Goal: Navigation & Orientation: Find specific page/section

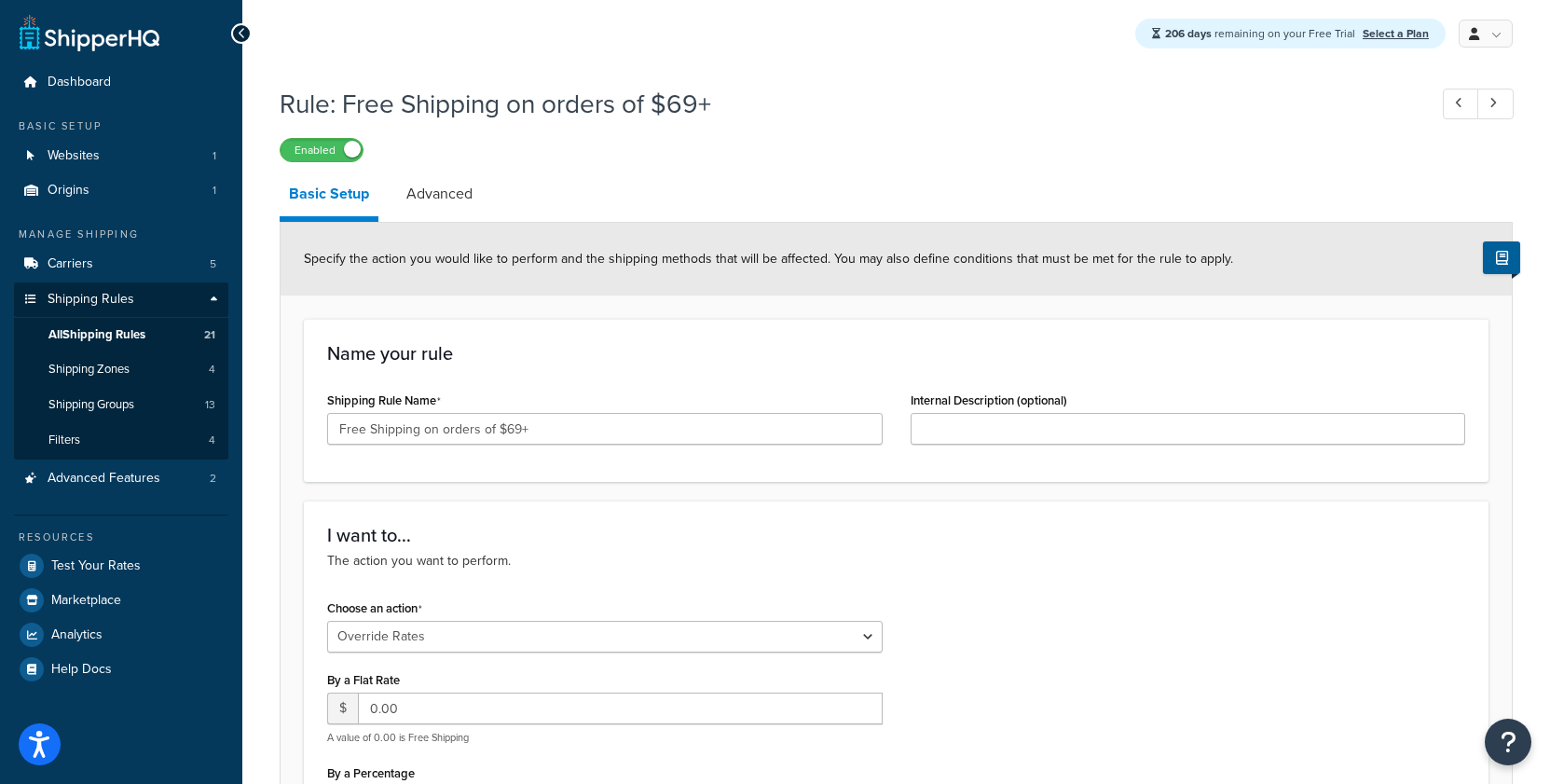
select select "OVERRIDE"
select select "SHIPPING_GROUP"
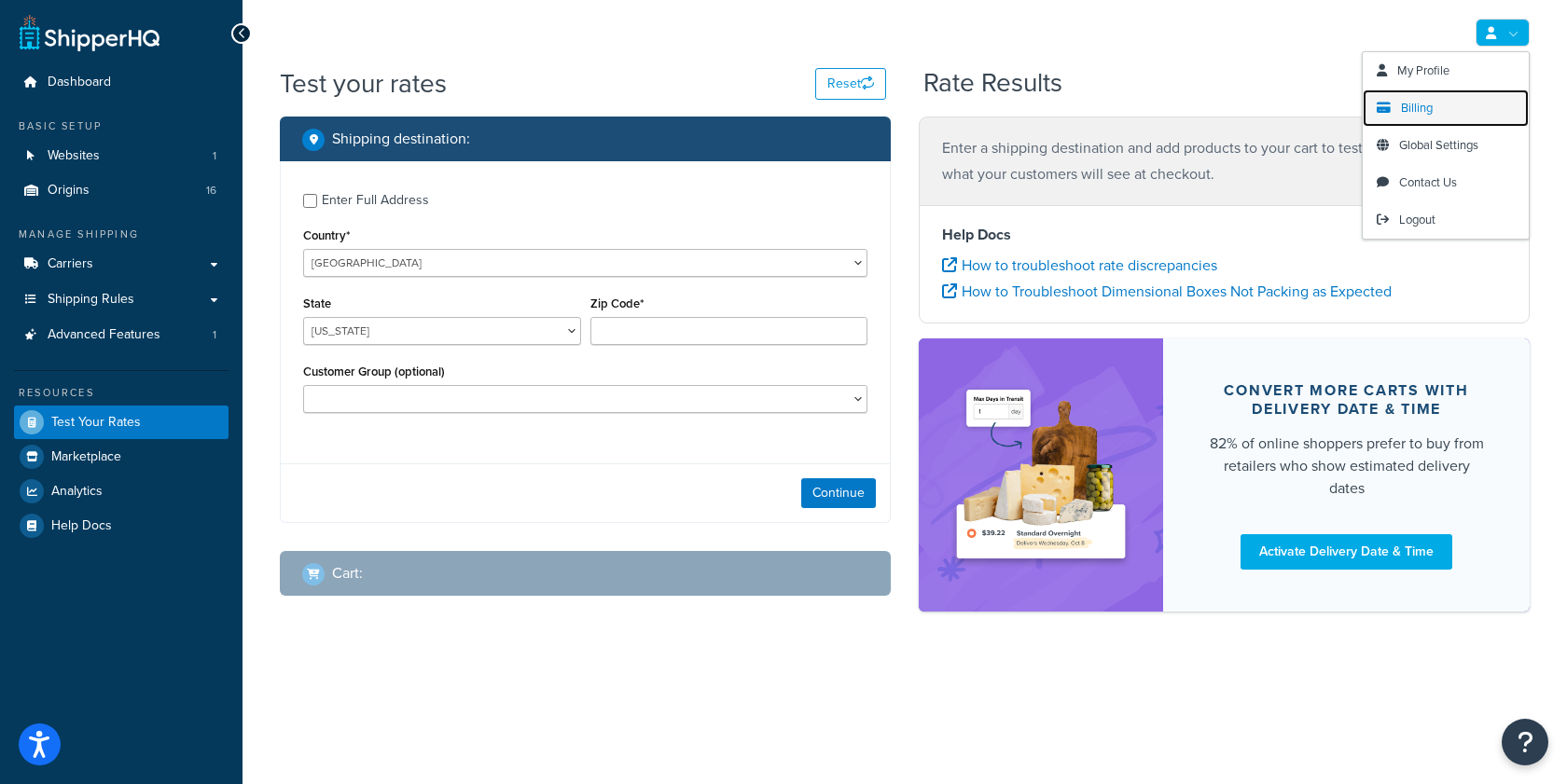
click at [1422, 112] on span "Billing" at bounding box center [1416, 107] width 32 height 17
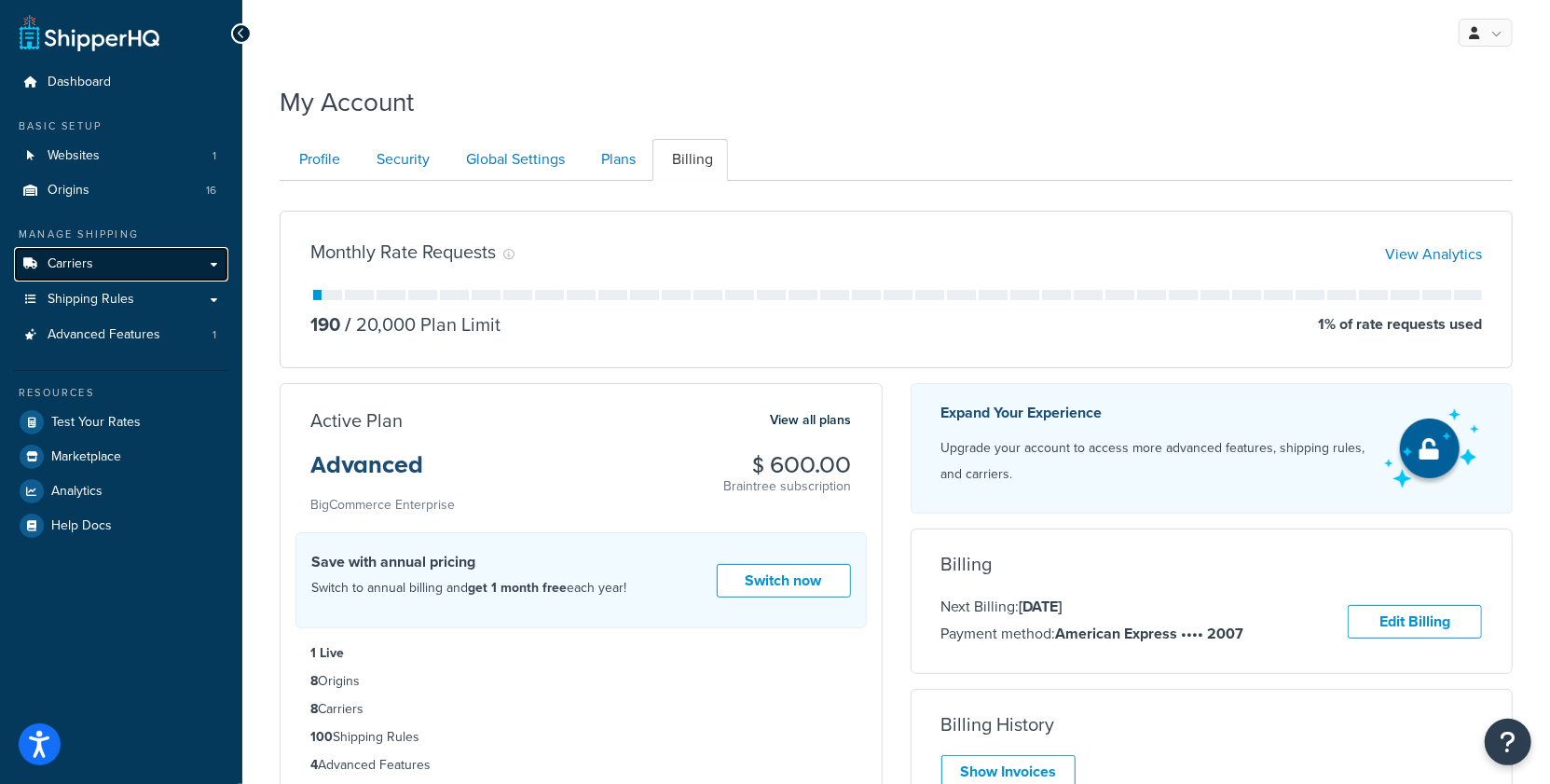
click at [149, 262] on link "Carriers" at bounding box center [121, 264] width 214 height 35
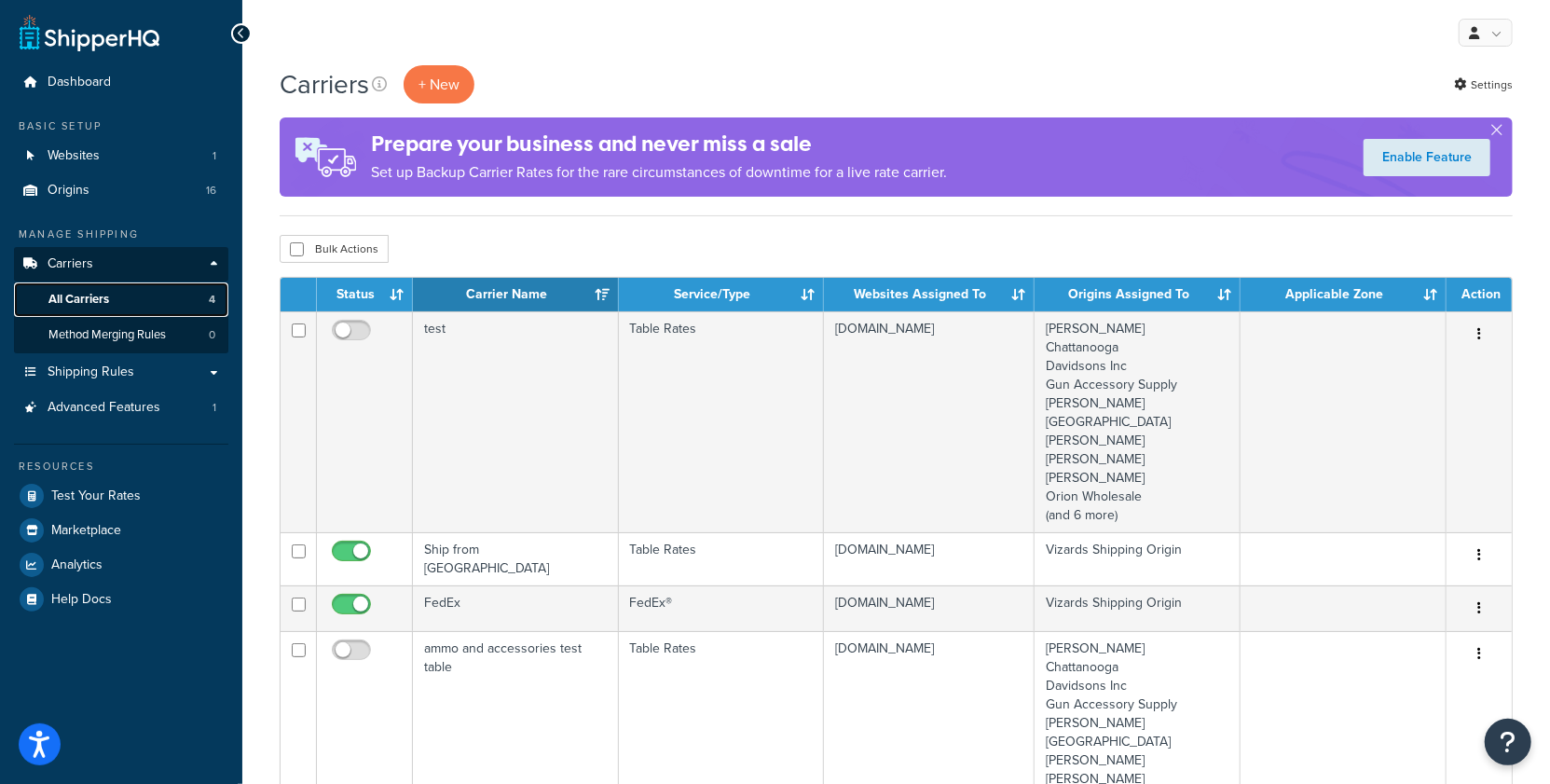
click at [146, 299] on link "All Carriers 4" at bounding box center [121, 300] width 214 height 35
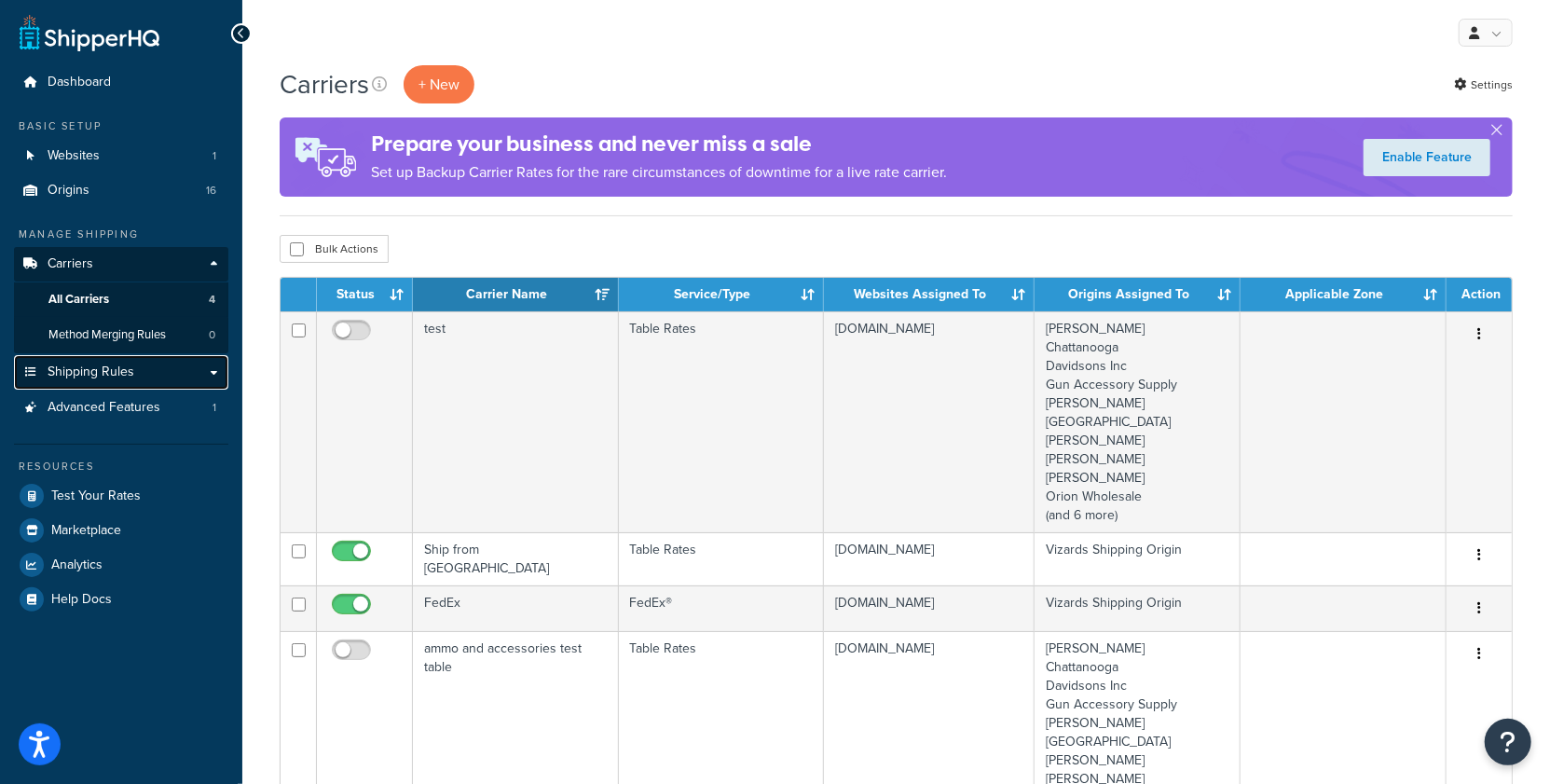
click at [107, 389] on link "Shipping Rules" at bounding box center [121, 372] width 214 height 35
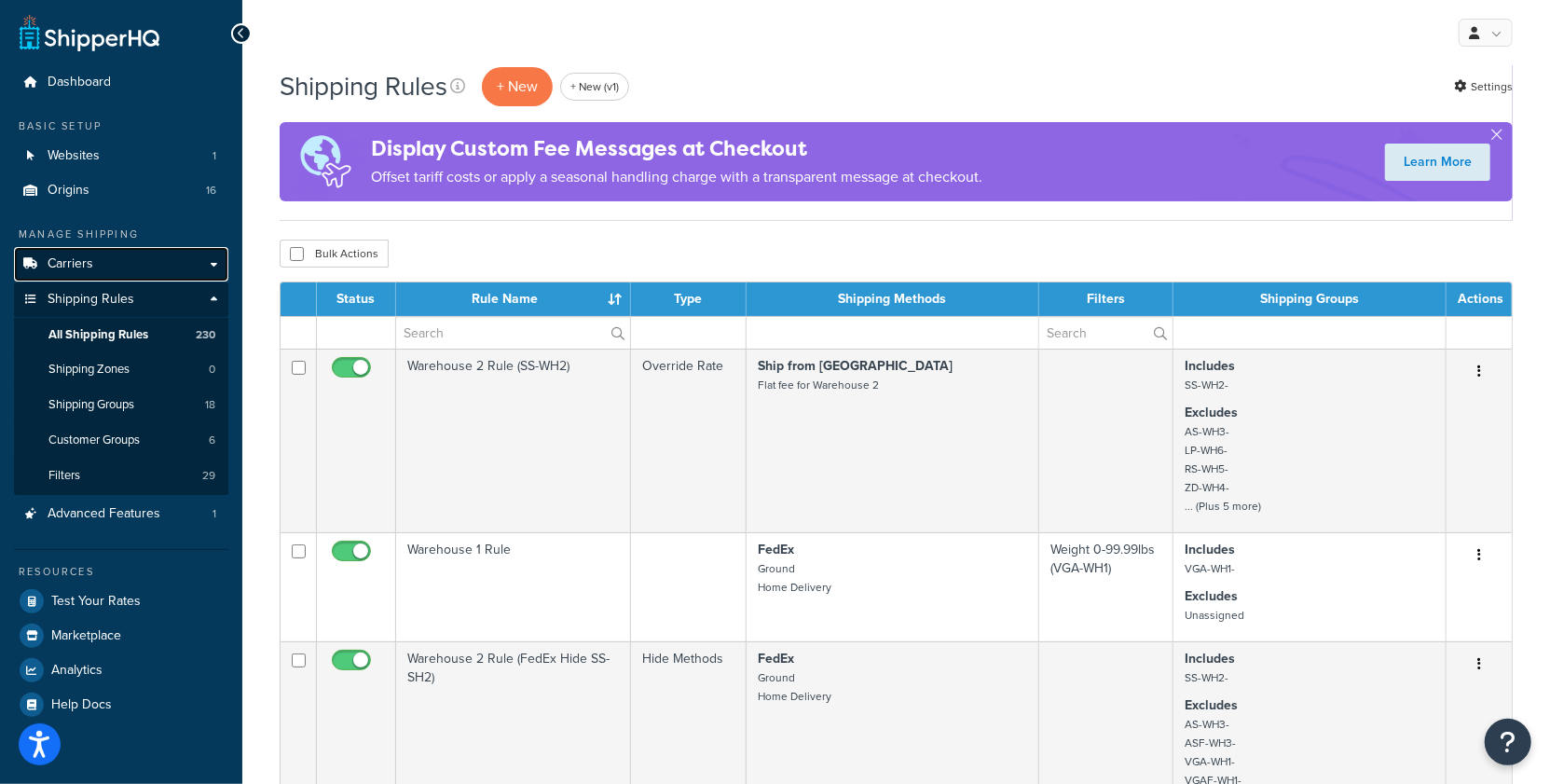
click at [112, 270] on link "Carriers" at bounding box center [121, 264] width 214 height 35
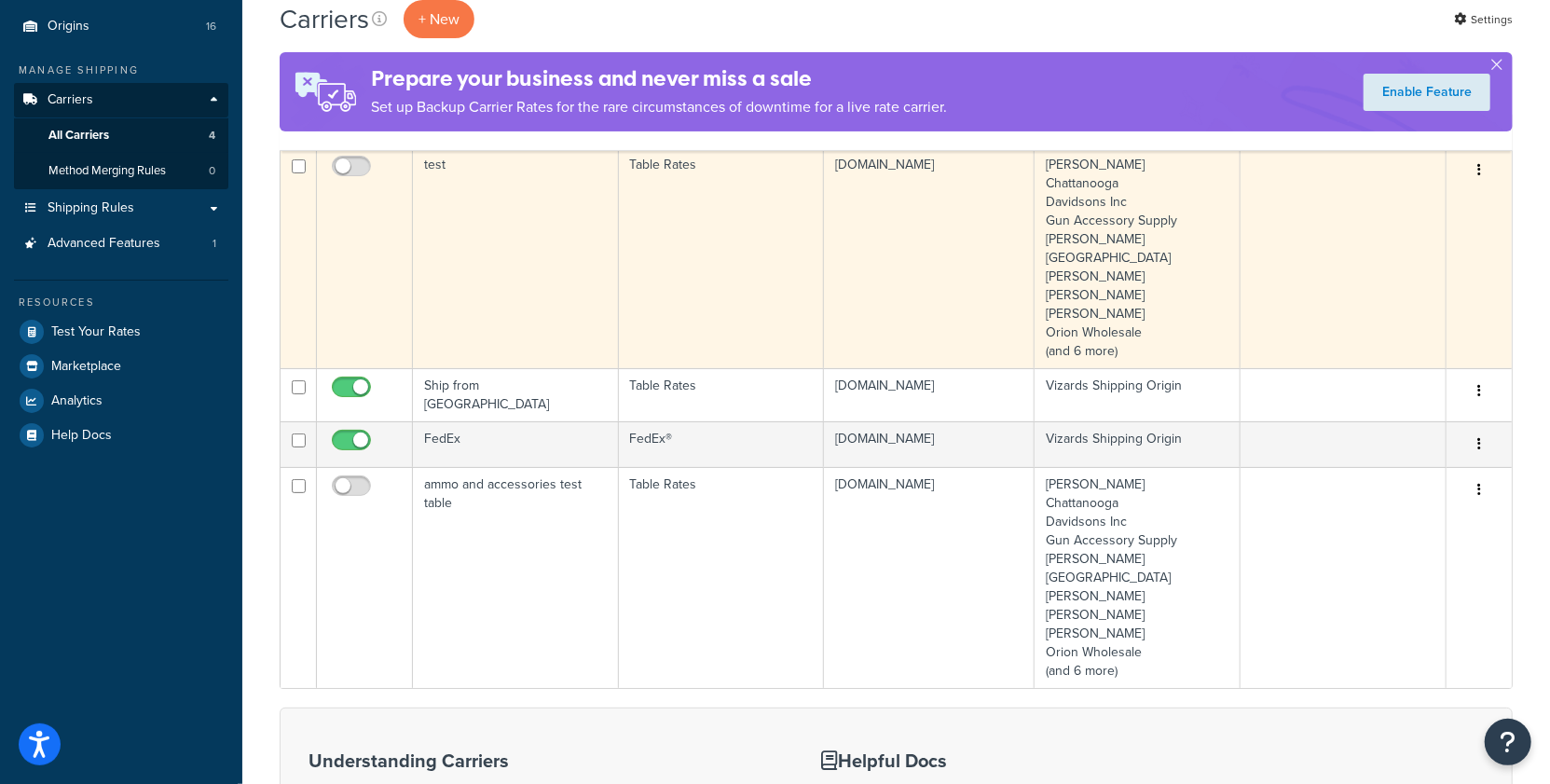
scroll to position [173, 0]
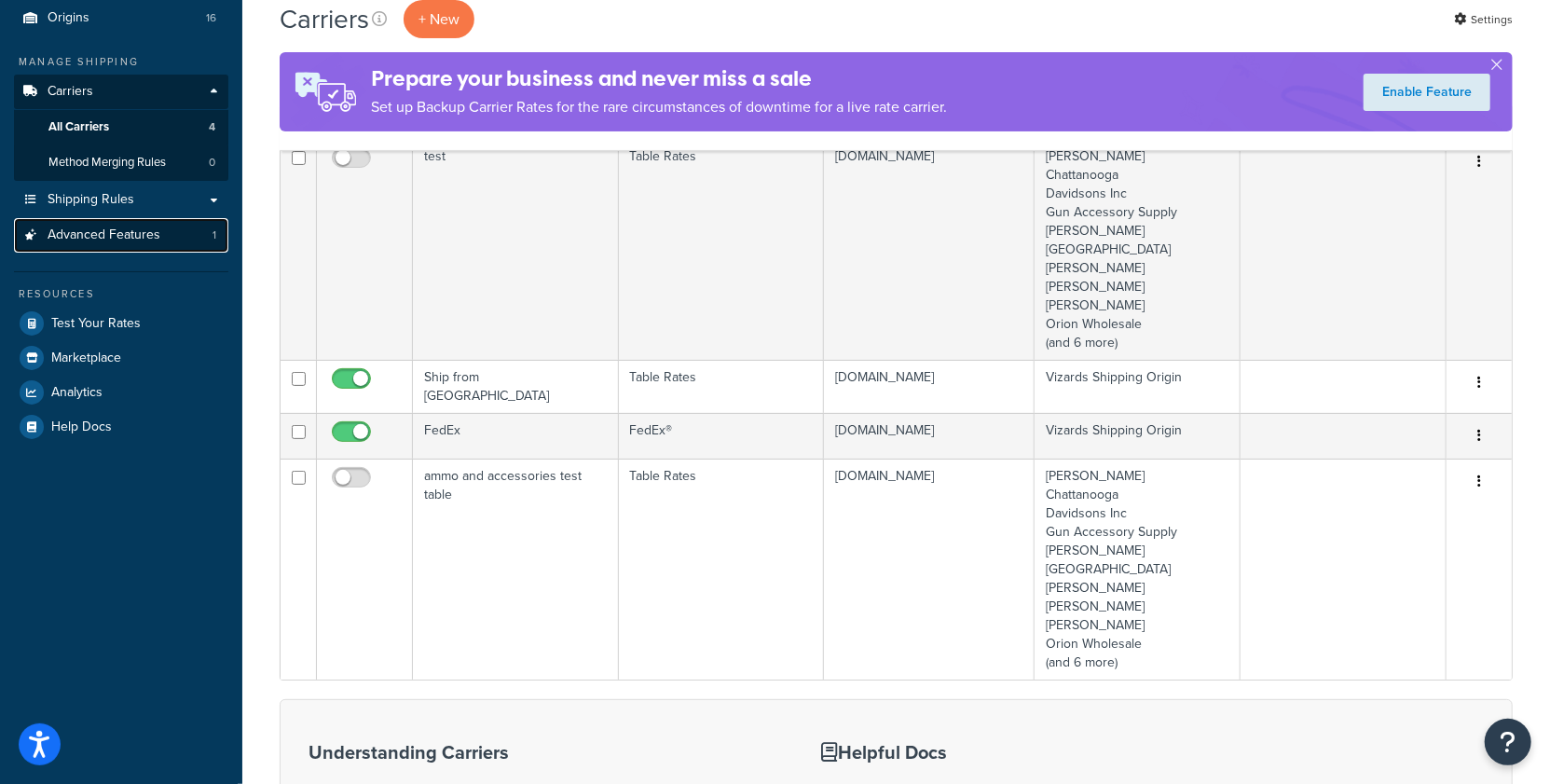
click at [174, 237] on link "Advanced Features 1" at bounding box center [121, 235] width 214 height 35
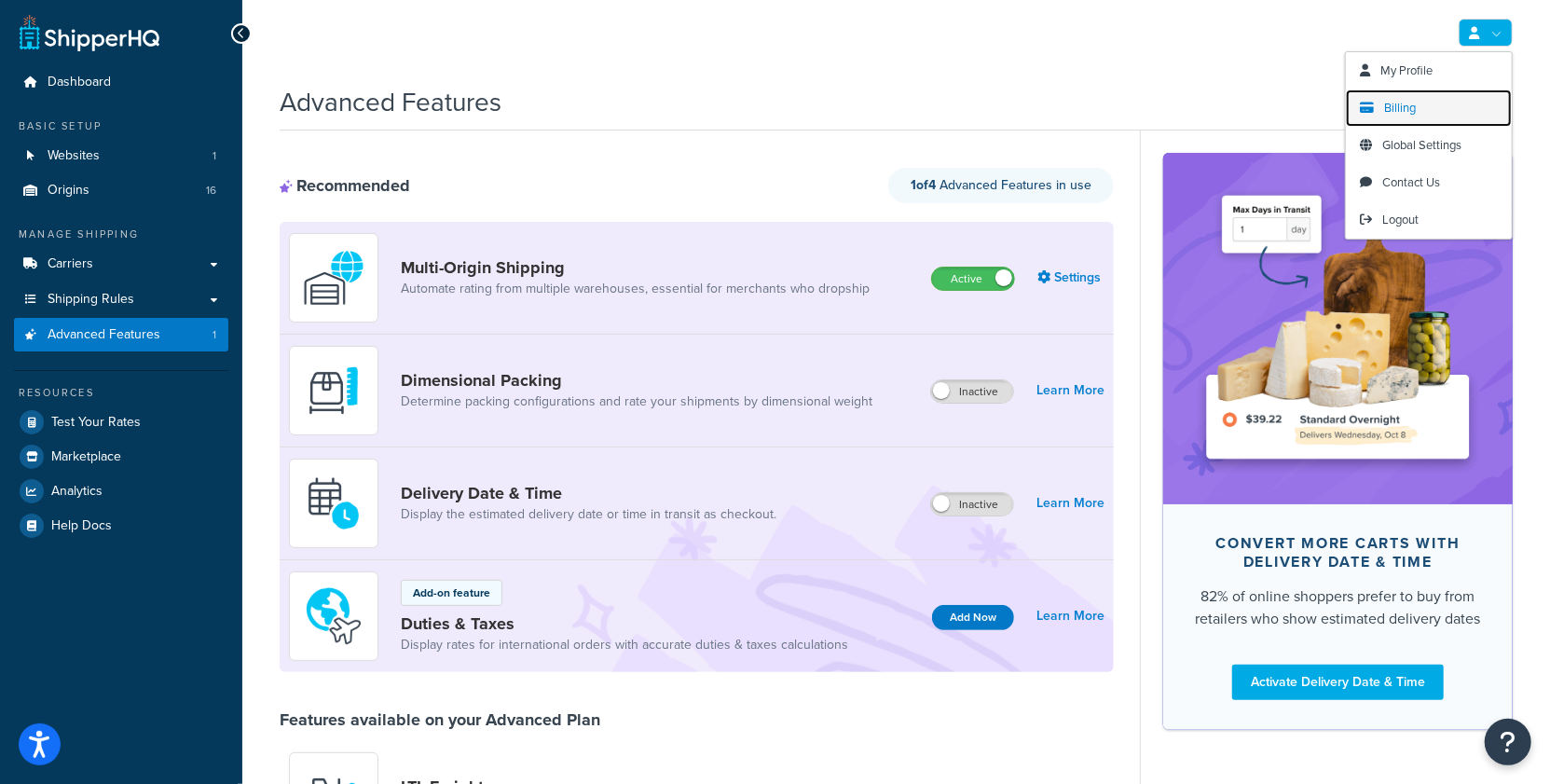
click at [1418, 106] on link "Billing" at bounding box center [1429, 108] width 166 height 38
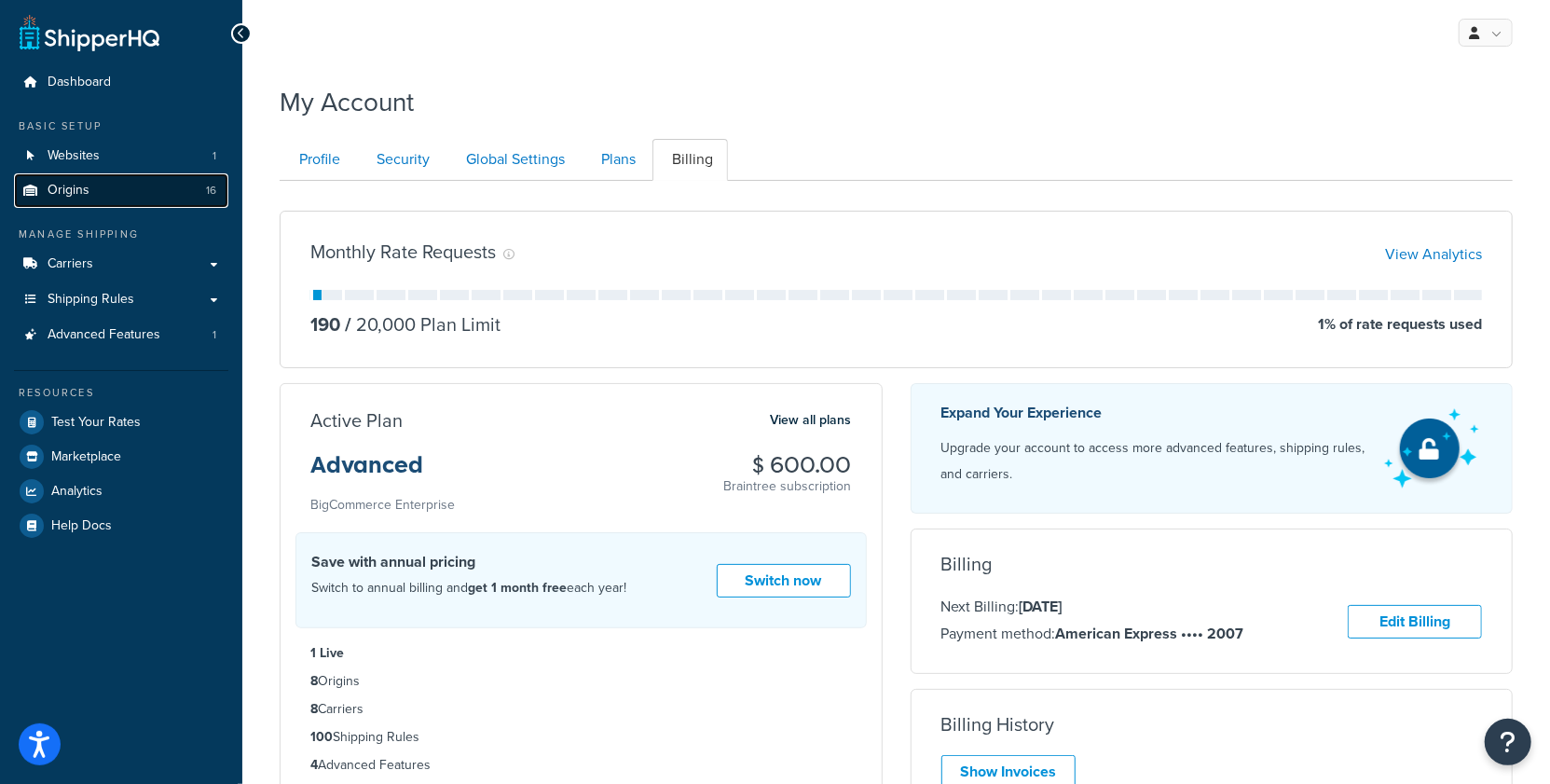
click at [83, 186] on span "Origins" at bounding box center [68, 190] width 41 height 15
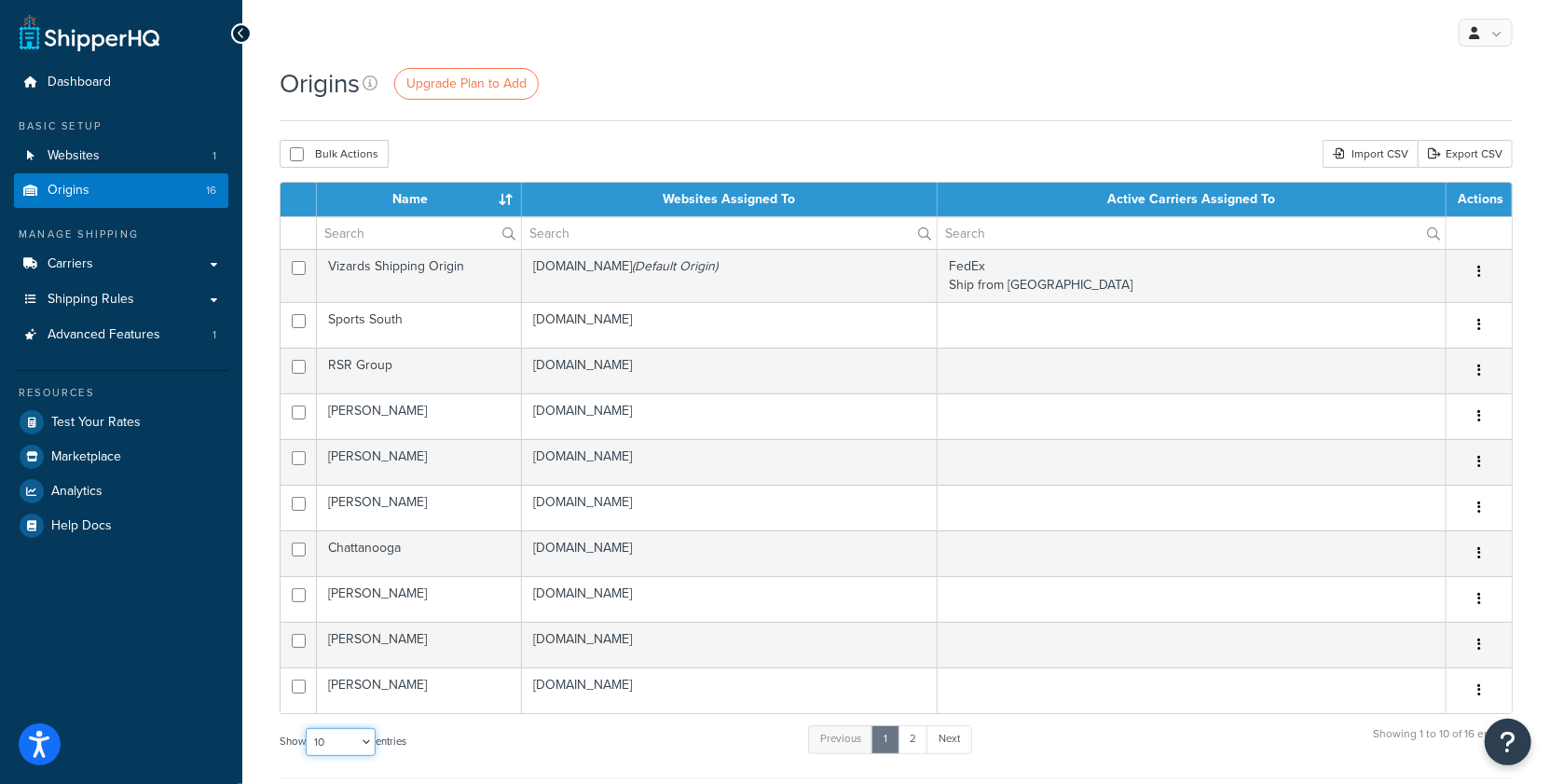
click at [355, 739] on select "10 15 25 50 100 1000" at bounding box center [340, 742] width 69 height 28
select select "25"
click at [308, 728] on select "10 15 25 50 100 1000" at bounding box center [340, 742] width 69 height 28
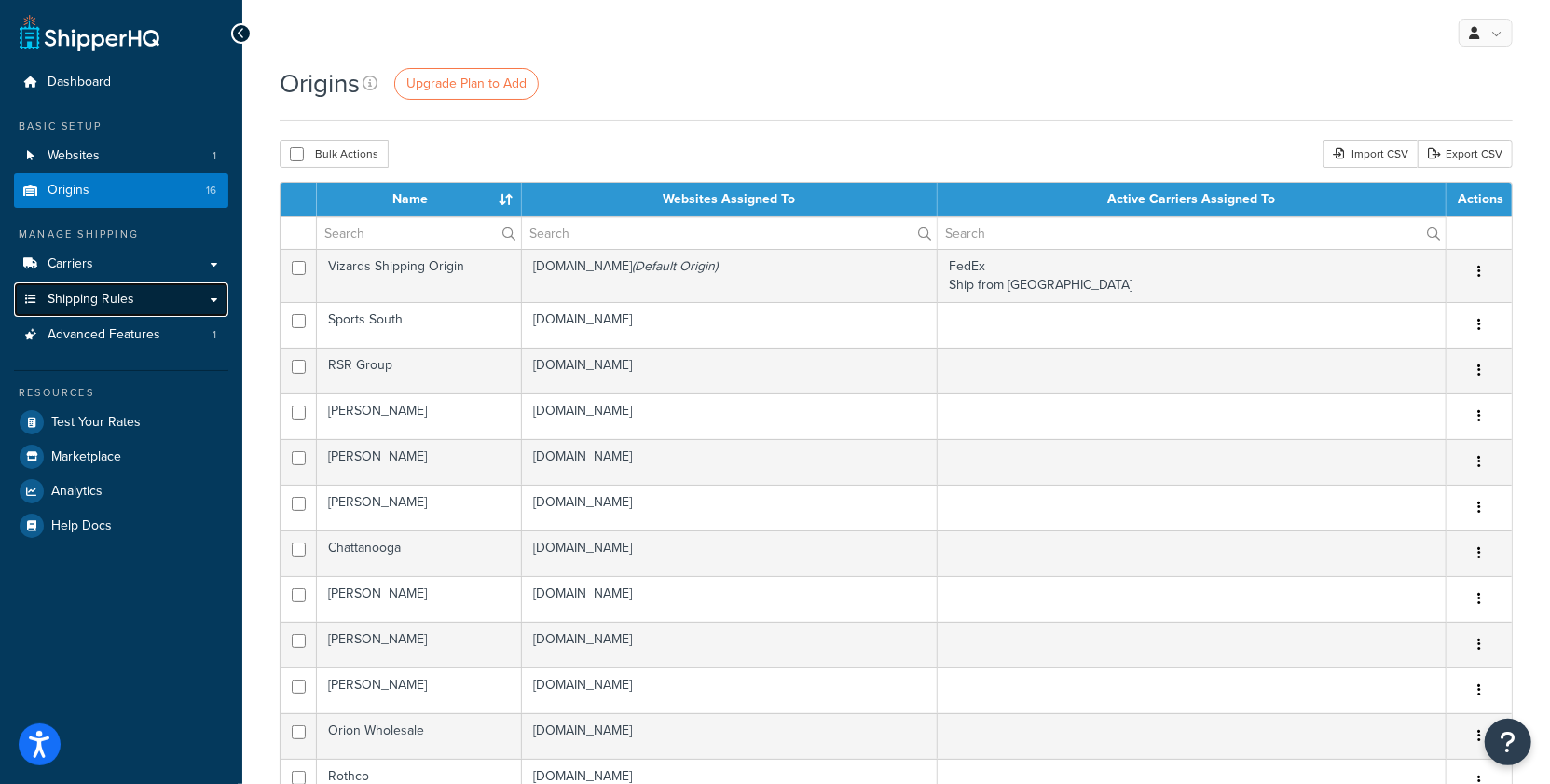
click at [133, 288] on link "Shipping Rules" at bounding box center [121, 300] width 214 height 35
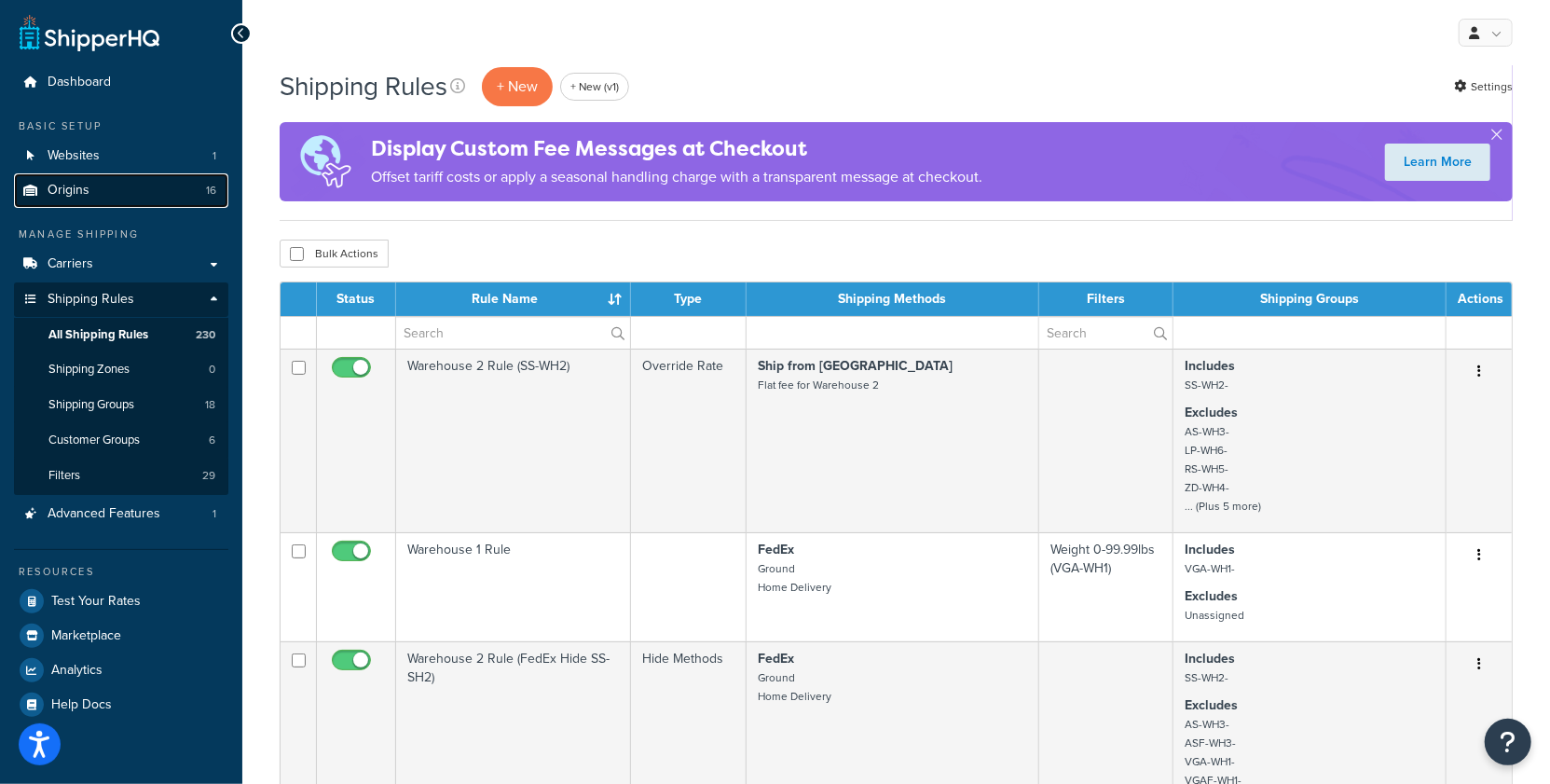
click at [150, 189] on link "Origins 16" at bounding box center [121, 191] width 214 height 35
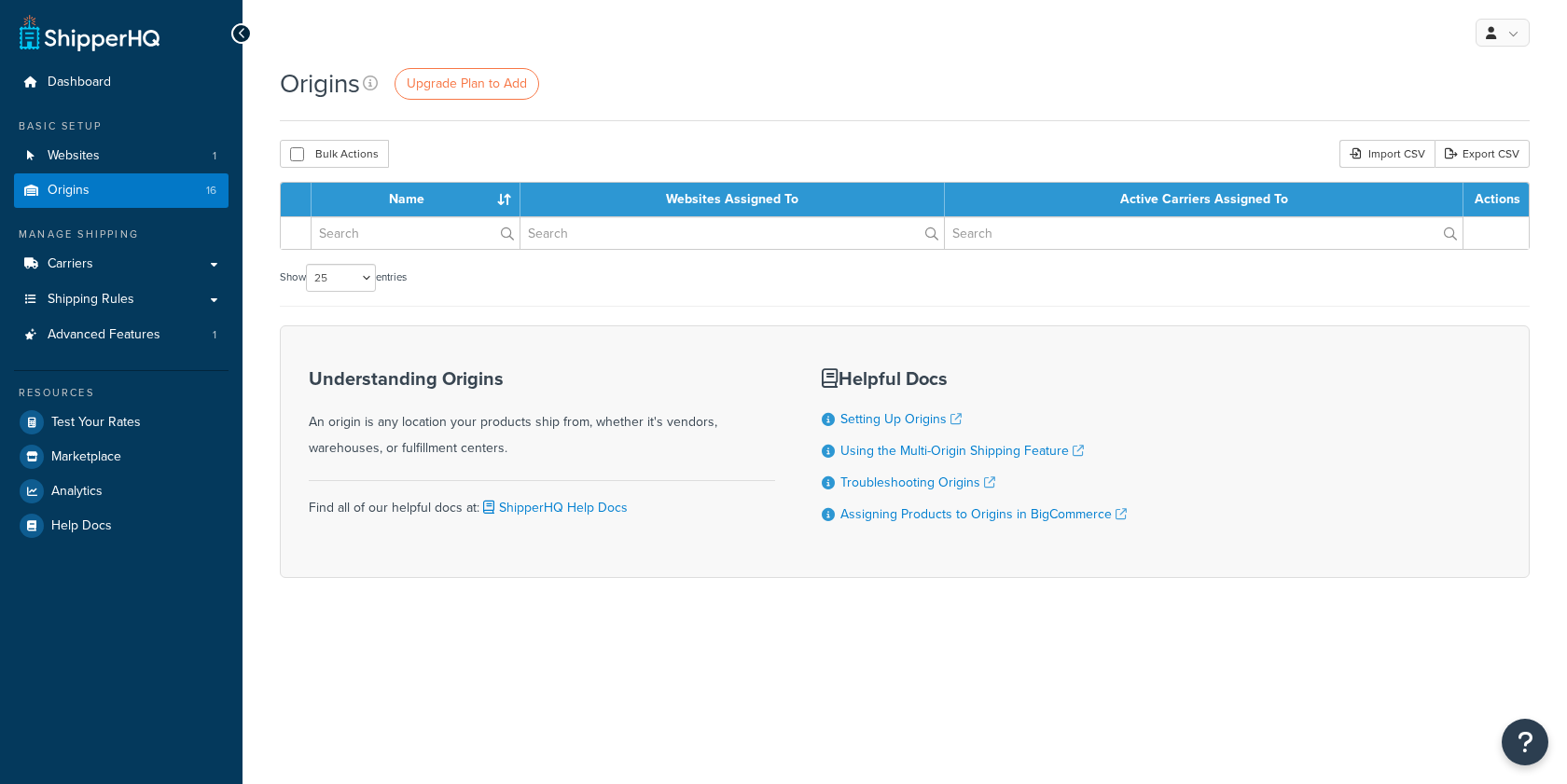
select select "25"
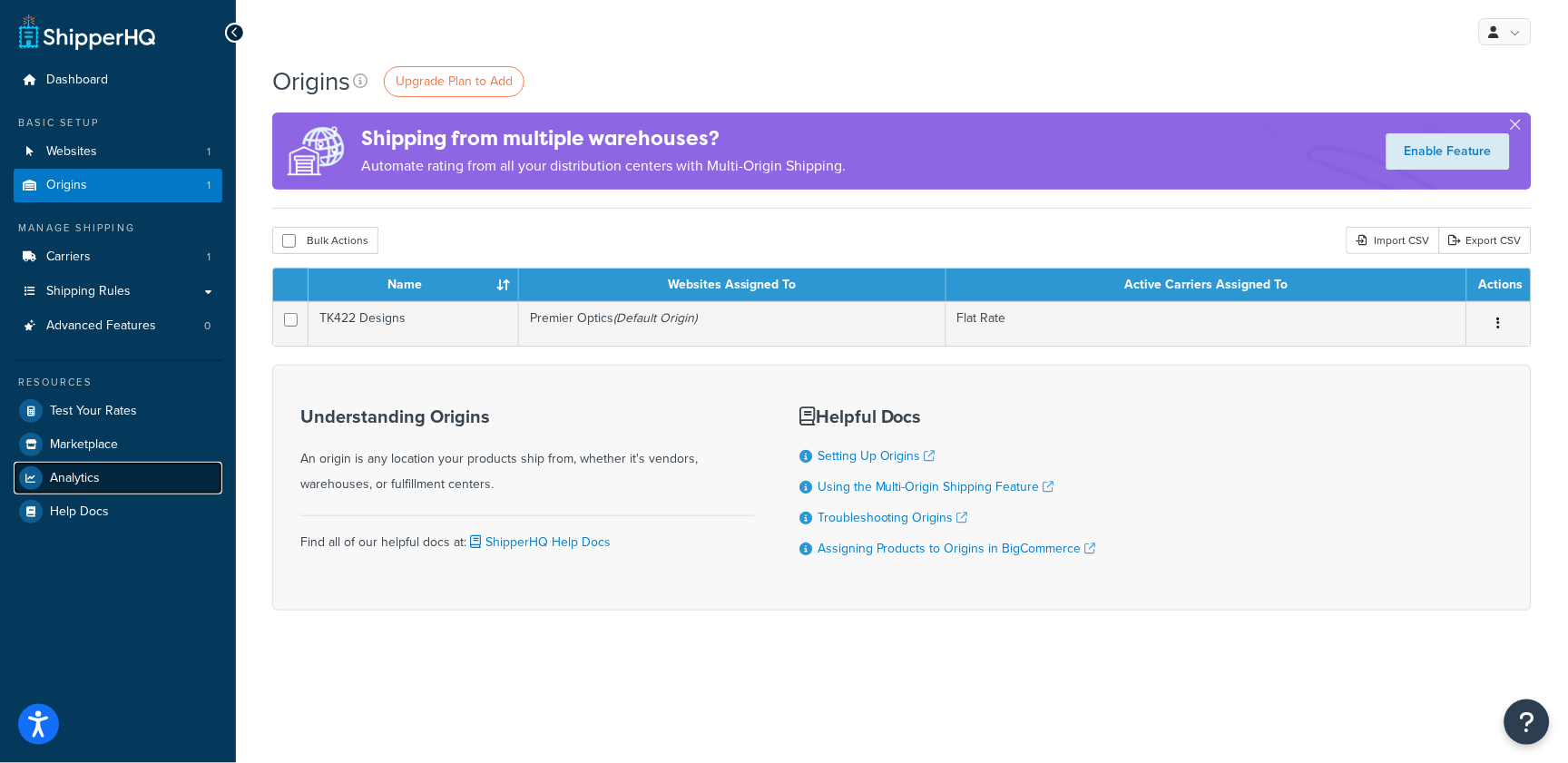
click at [90, 472] on span "Analytics" at bounding box center [74, 479] width 50 height 15
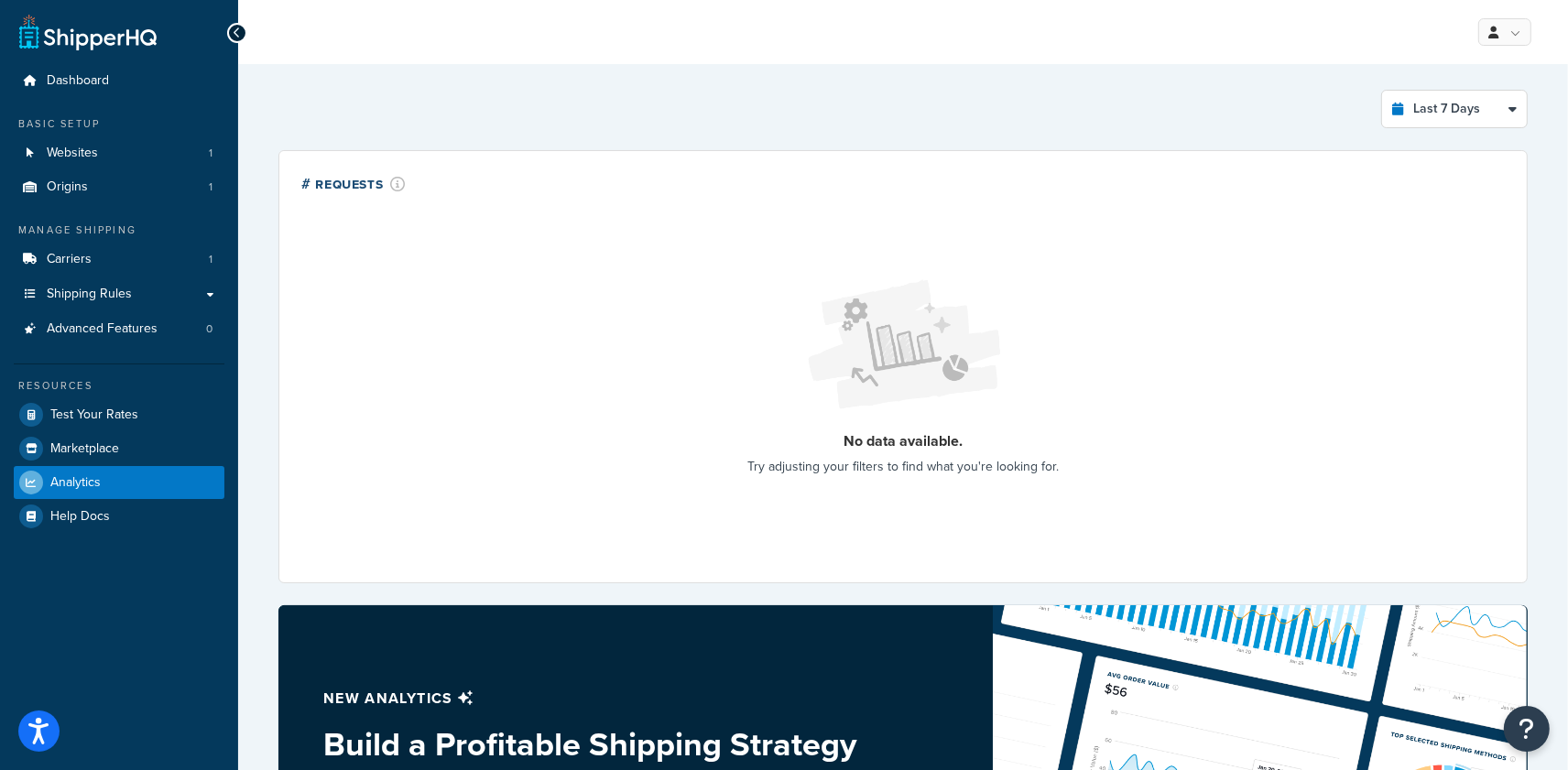
click at [1366, 169] on div "# Requests No data available. Try adjusting your filters to find what you're lo…" at bounding box center [903, 367] width 1249 height 433
click at [1421, 116] on select "Last 24 Hours Last 7 Days Last 30 Days Last 3 Months Last 6 Months Last 12 Mont…" at bounding box center [1454, 109] width 145 height 37
select select "last_year"
click at [1382, 91] on select "Last 24 Hours Last 7 Days Last 30 Days Last 3 Months Last 6 Months Last 12 Mont…" at bounding box center [1454, 109] width 145 height 37
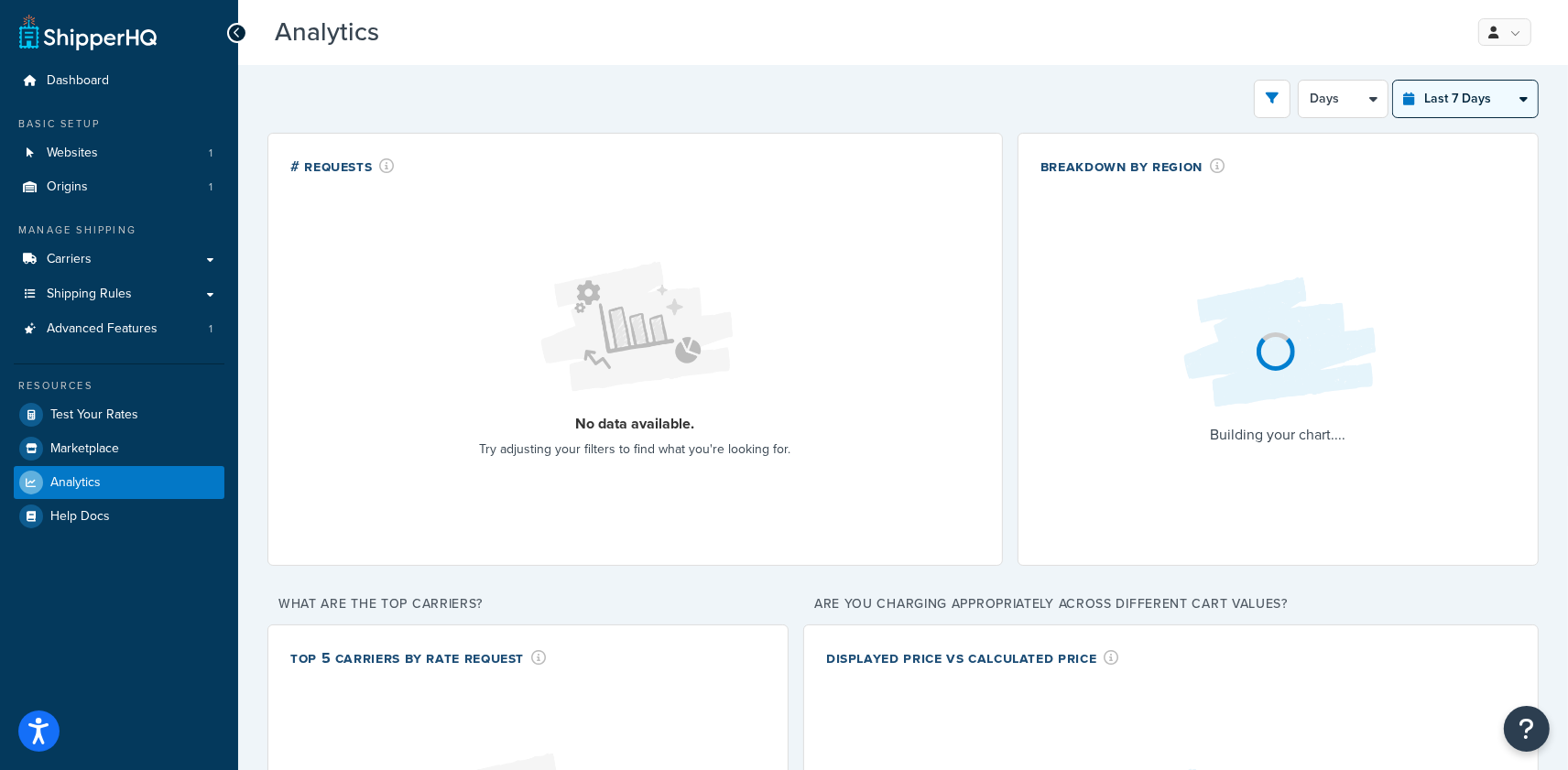
click at [1475, 114] on select "Last 24 Hours Last 7 Days Last 30 Days Last 3 Months Last 6 Months Last 12 Mont…" at bounding box center [1465, 98] width 145 height 37
select select "last_year"
click at [1393, 81] on select "Last 24 Hours Last 7 Days Last 30 Days Last 3 Months Last 6 Months Last 12 Mont…" at bounding box center [1465, 98] width 145 height 37
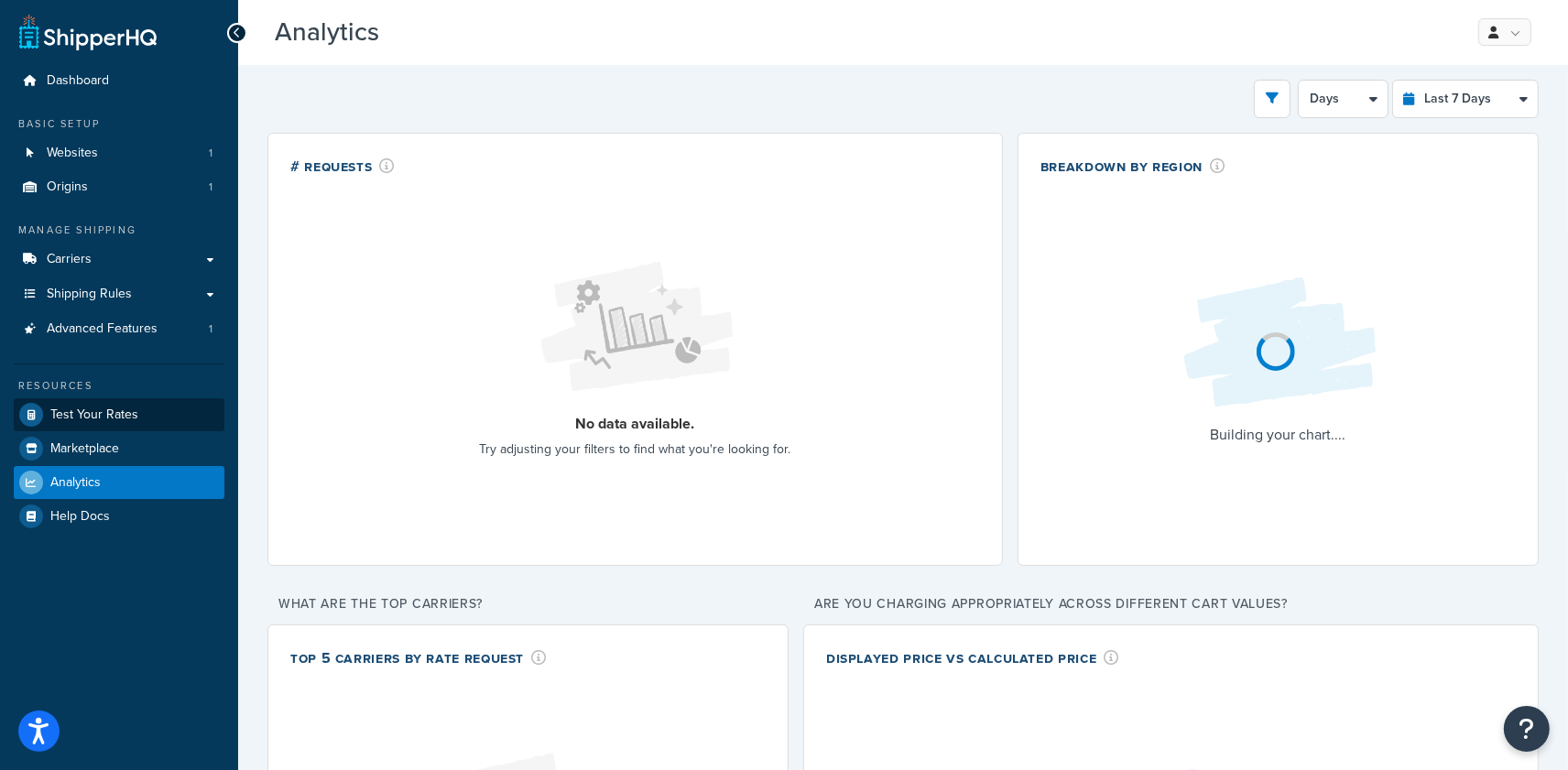
select select "1M"
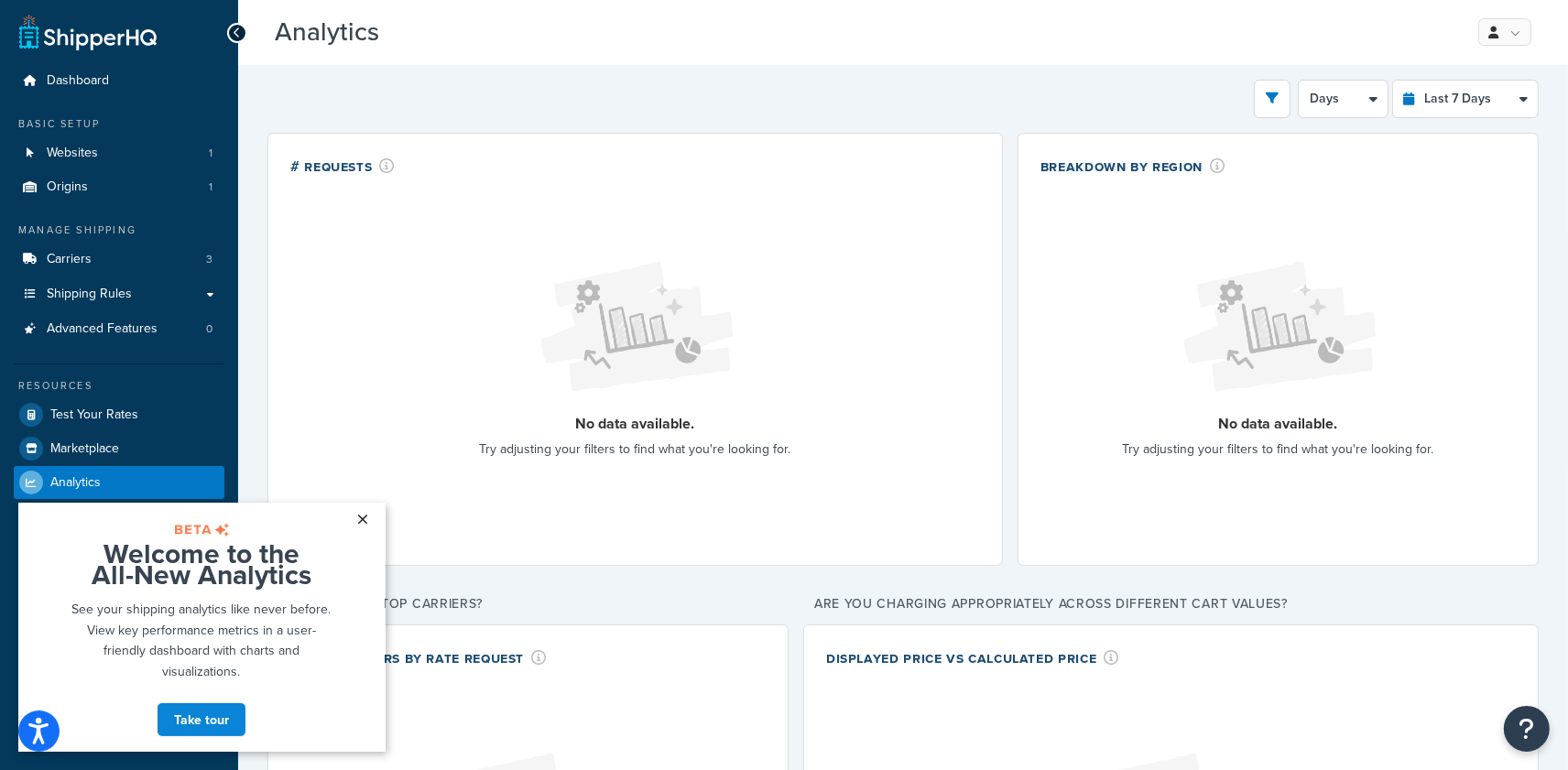
click at [364, 526] on link "×" at bounding box center [363, 518] width 32 height 33
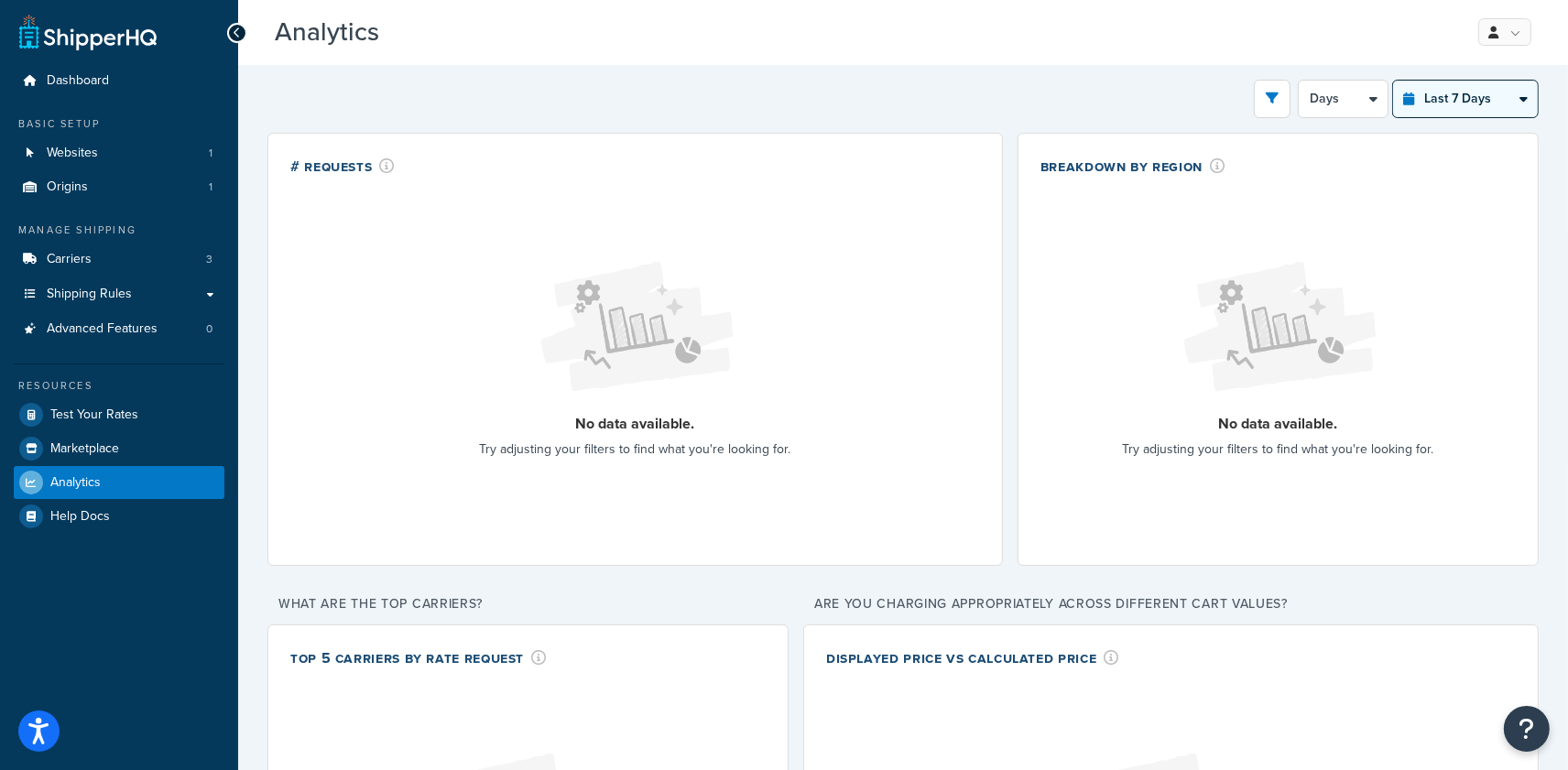
click at [1460, 96] on select "Last 24 Hours Last 7 Days Last 30 Days Last 3 Months Last 6 Months Last 12 Mont…" at bounding box center [1465, 98] width 145 height 37
select select "last_30_days"
click at [1393, 81] on select "Last 24 Hours Last 7 Days Last 30 Days Last 3 Months Last 6 Months Last 12 Mont…" at bounding box center [1465, 98] width 145 height 37
select select "5d"
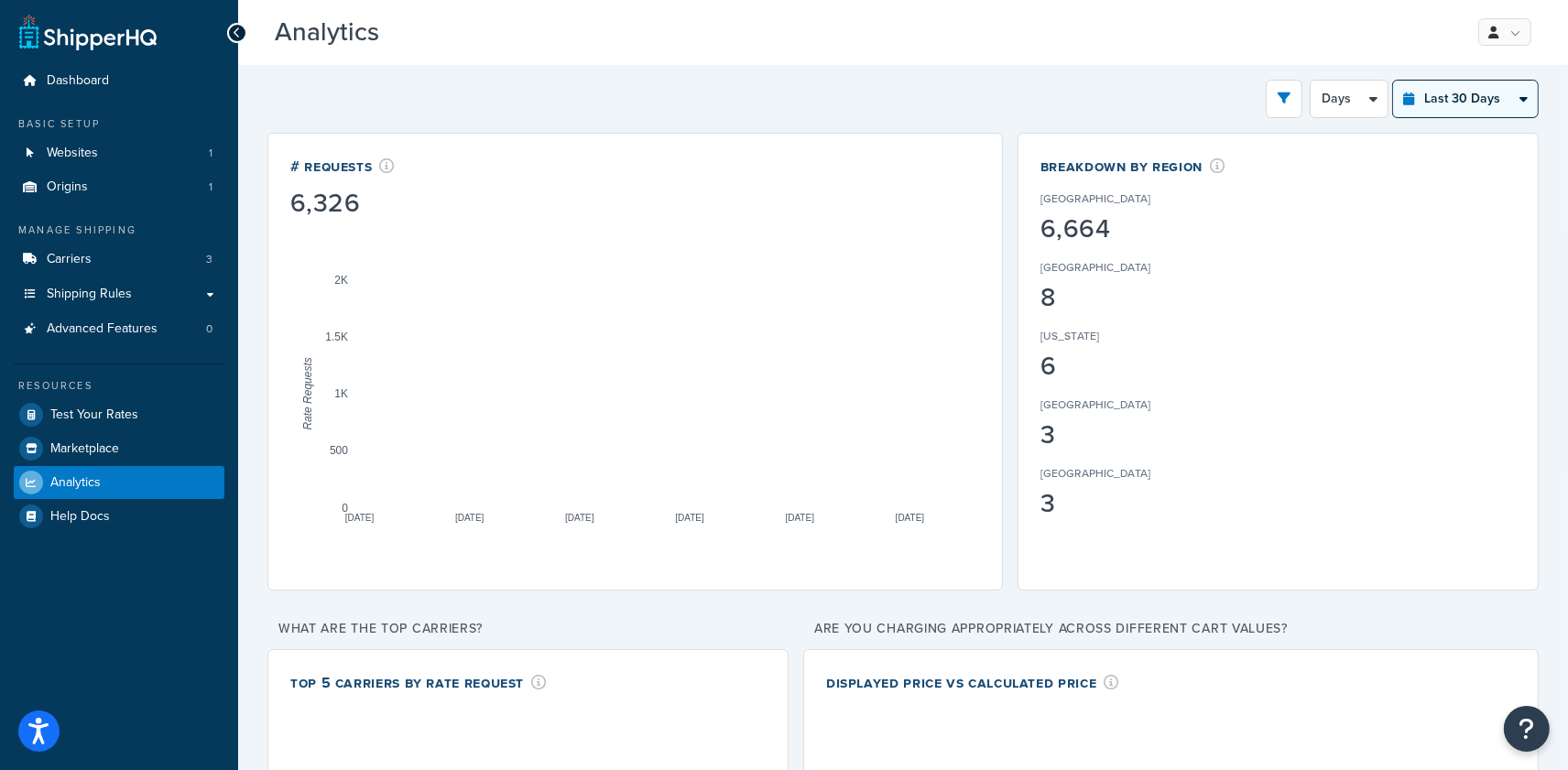
click at [1451, 98] on select "Last 24 Hours Last 7 Days Last 30 Days Last 3 Months Last 6 Months Last 12 Mont…" at bounding box center [1465, 98] width 145 height 37
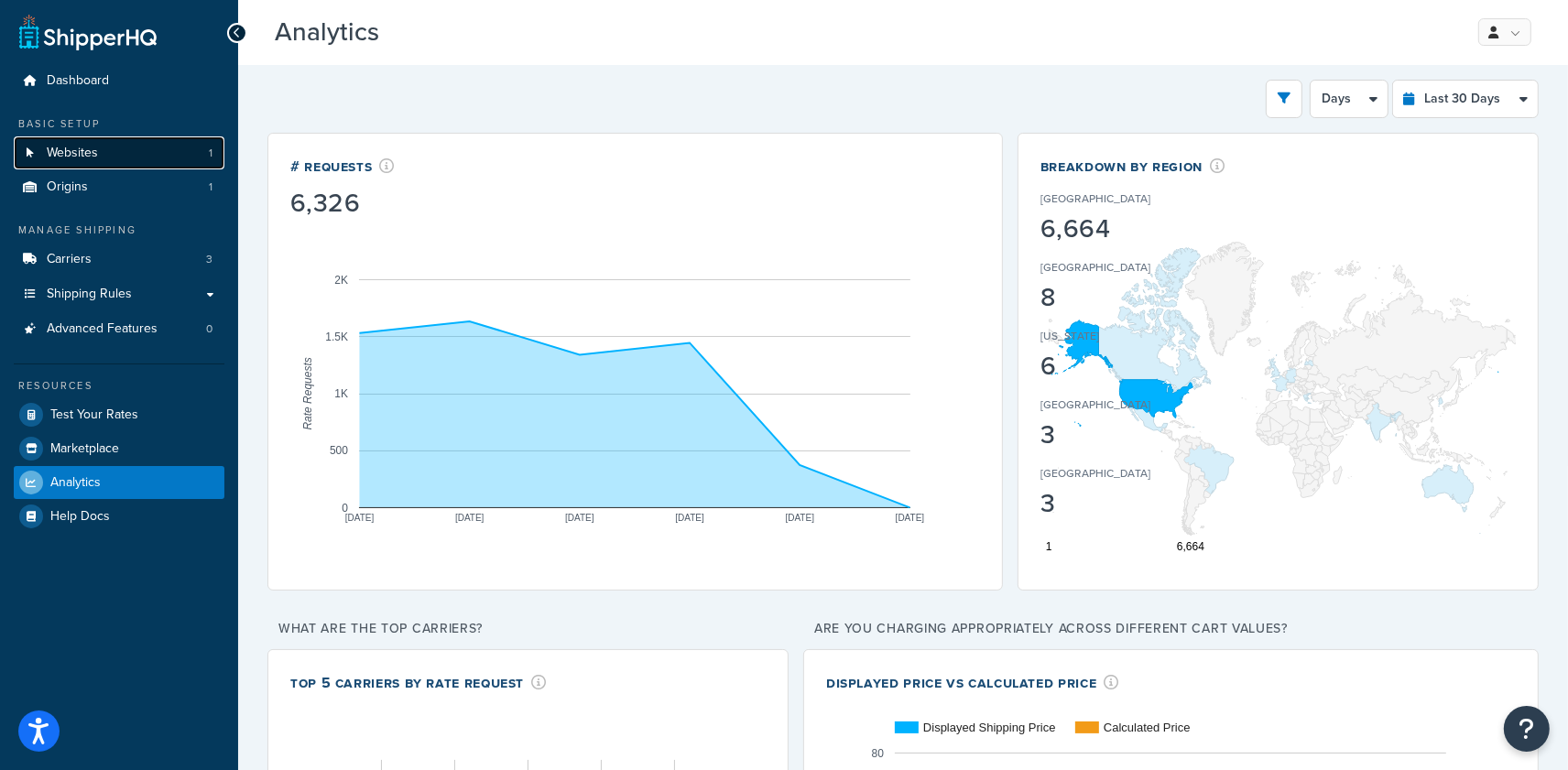
click at [162, 151] on link "Websites 1" at bounding box center [118, 153] width 210 height 34
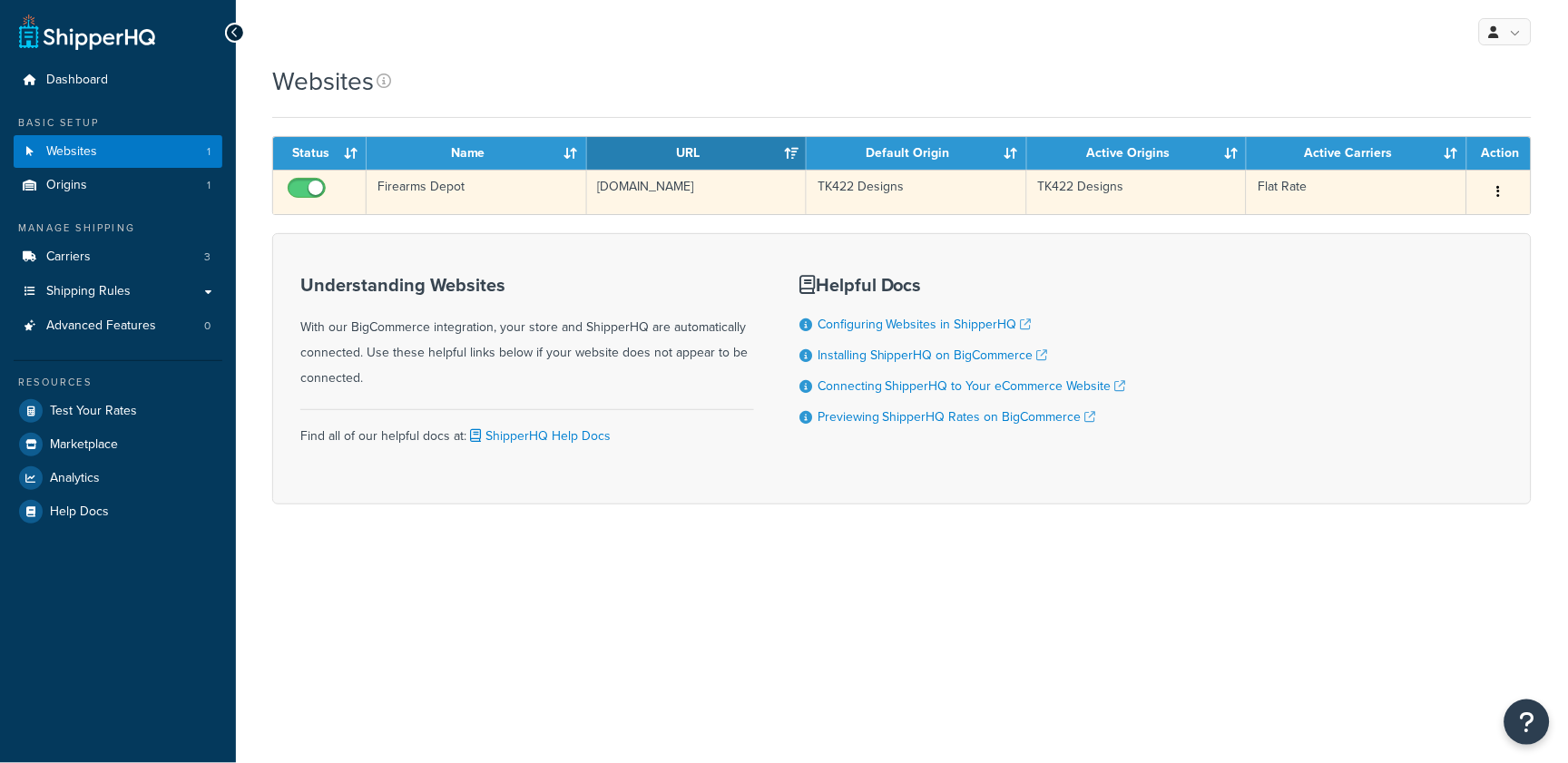
click at [638, 207] on td "firearms-depot.mybigcommerce.com" at bounding box center [697, 191] width 221 height 44
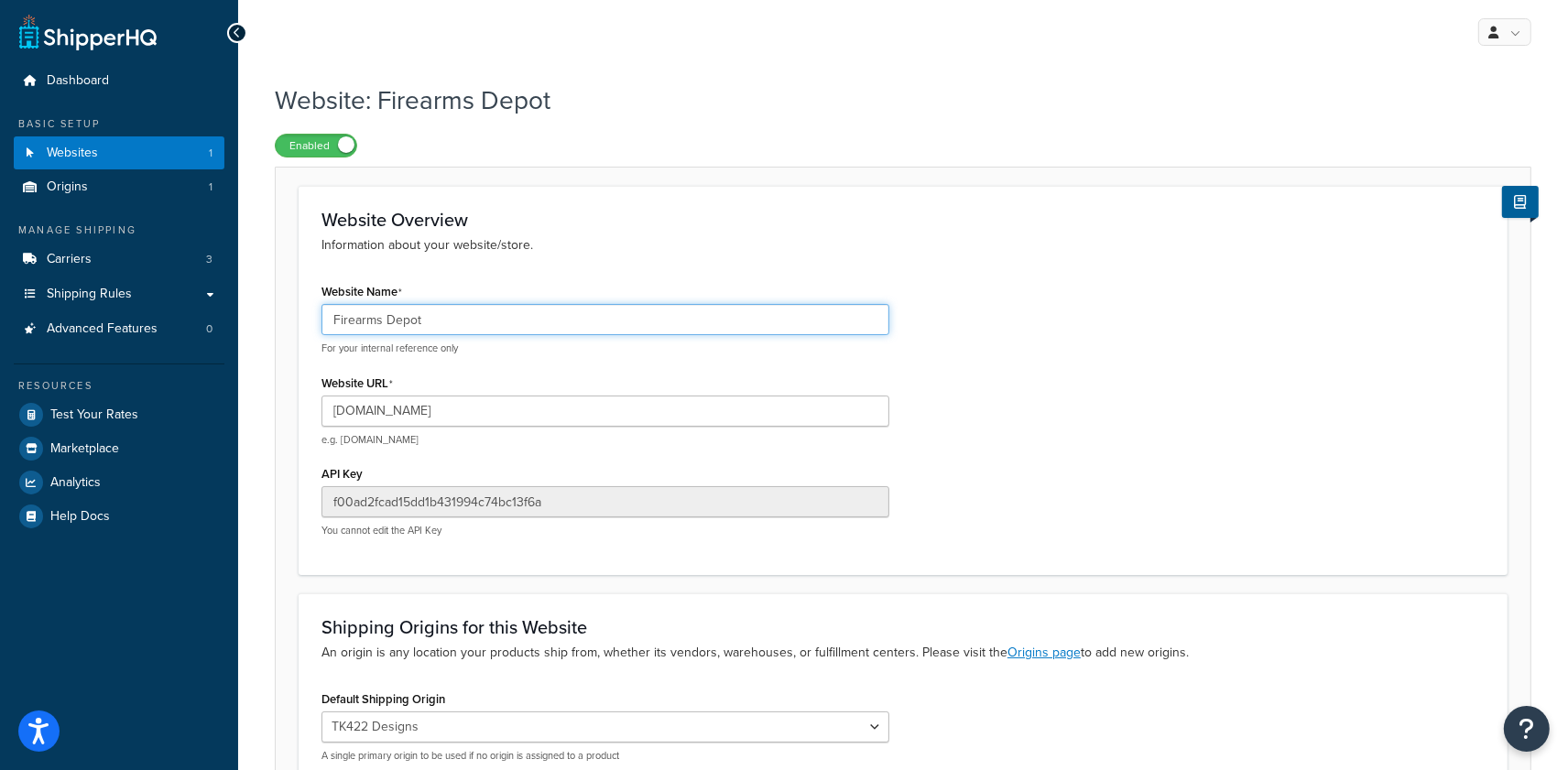
click at [470, 311] on input "Firearms Depot" at bounding box center [604, 319] width 568 height 31
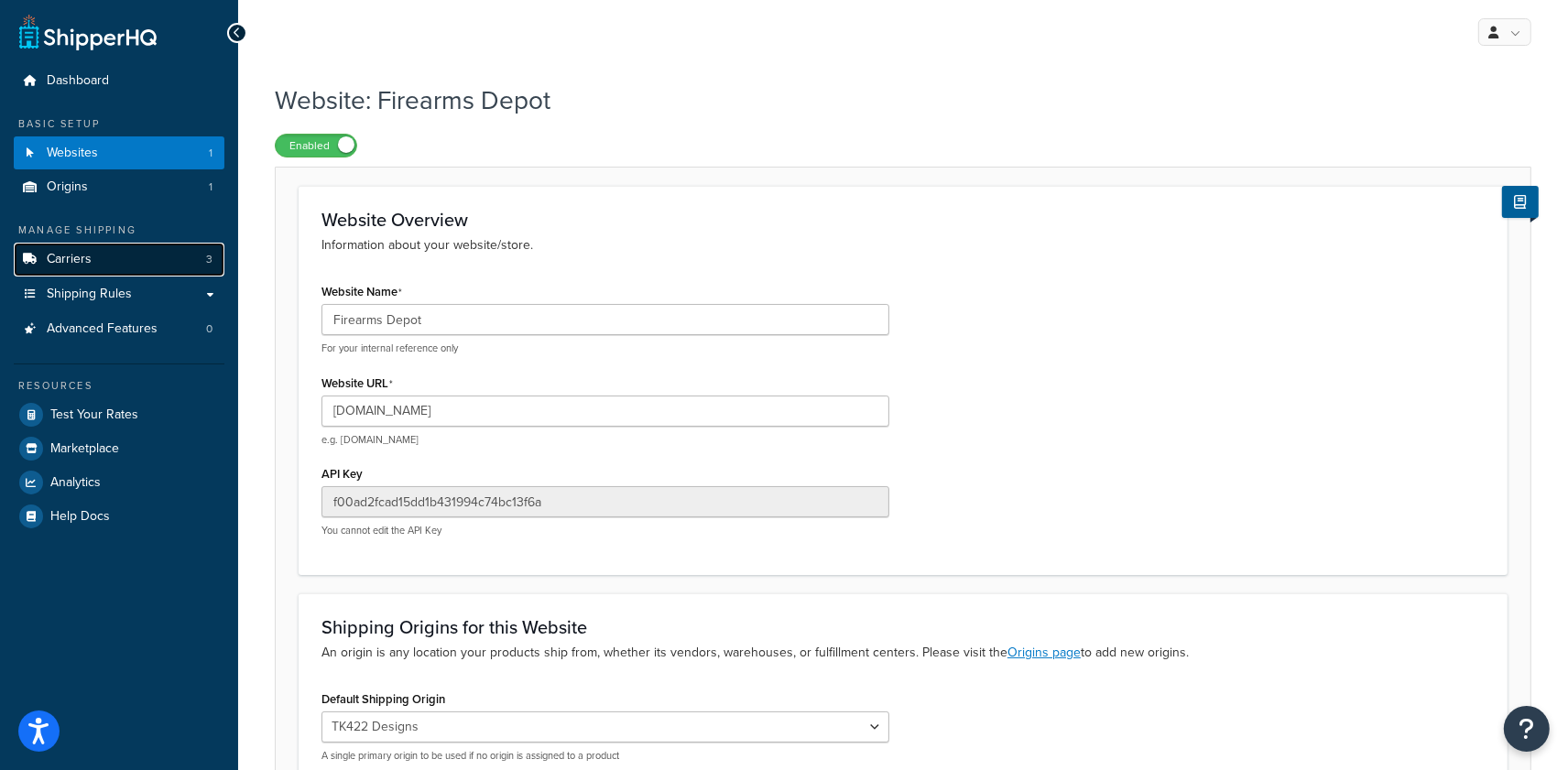
click at [126, 263] on link "Carriers 3" at bounding box center [118, 260] width 210 height 34
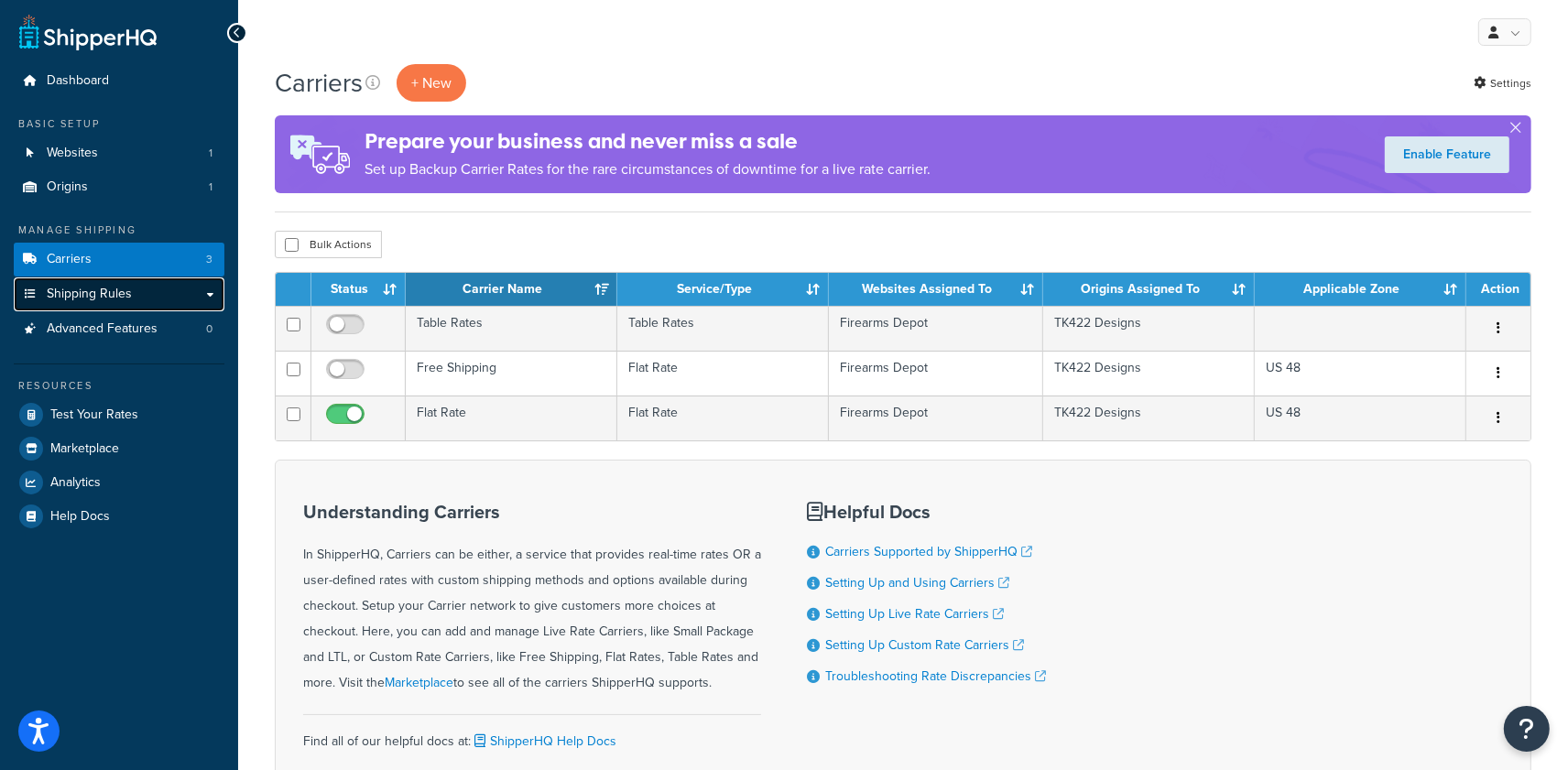
click at [175, 300] on link "Shipping Rules" at bounding box center [118, 295] width 210 height 34
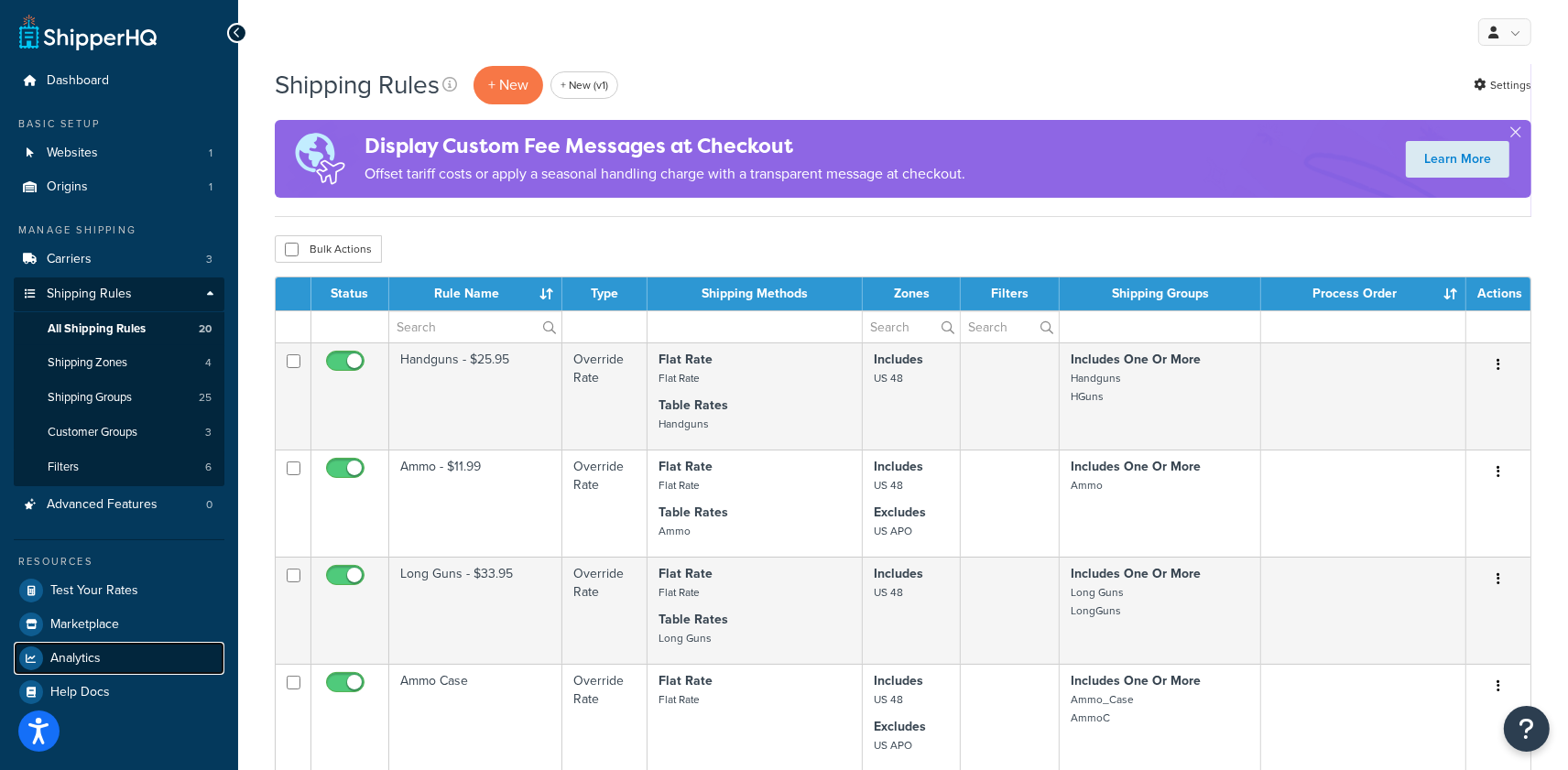
click at [99, 664] on link "Analytics" at bounding box center [118, 658] width 210 height 33
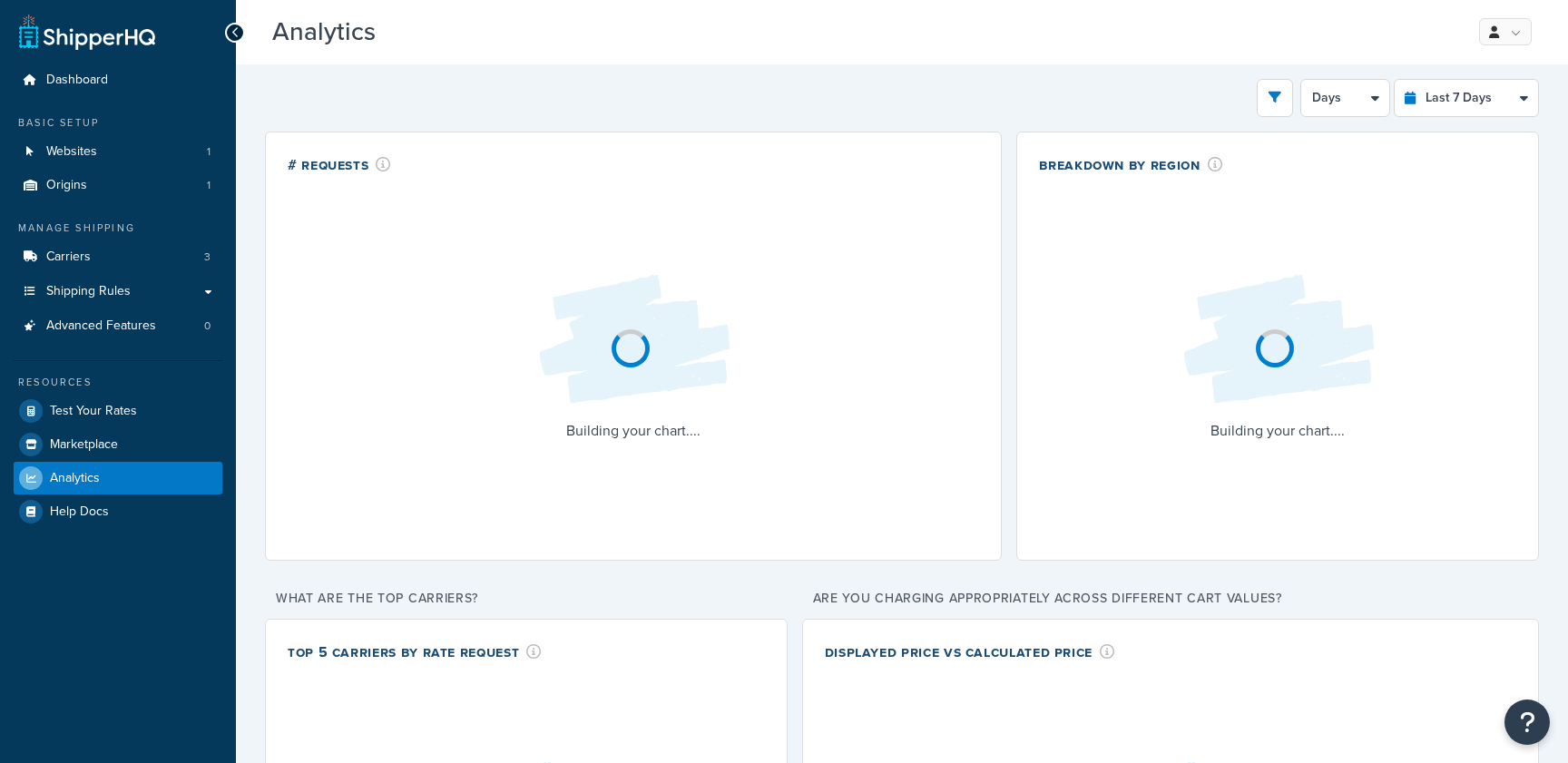
select select "last_7_days"
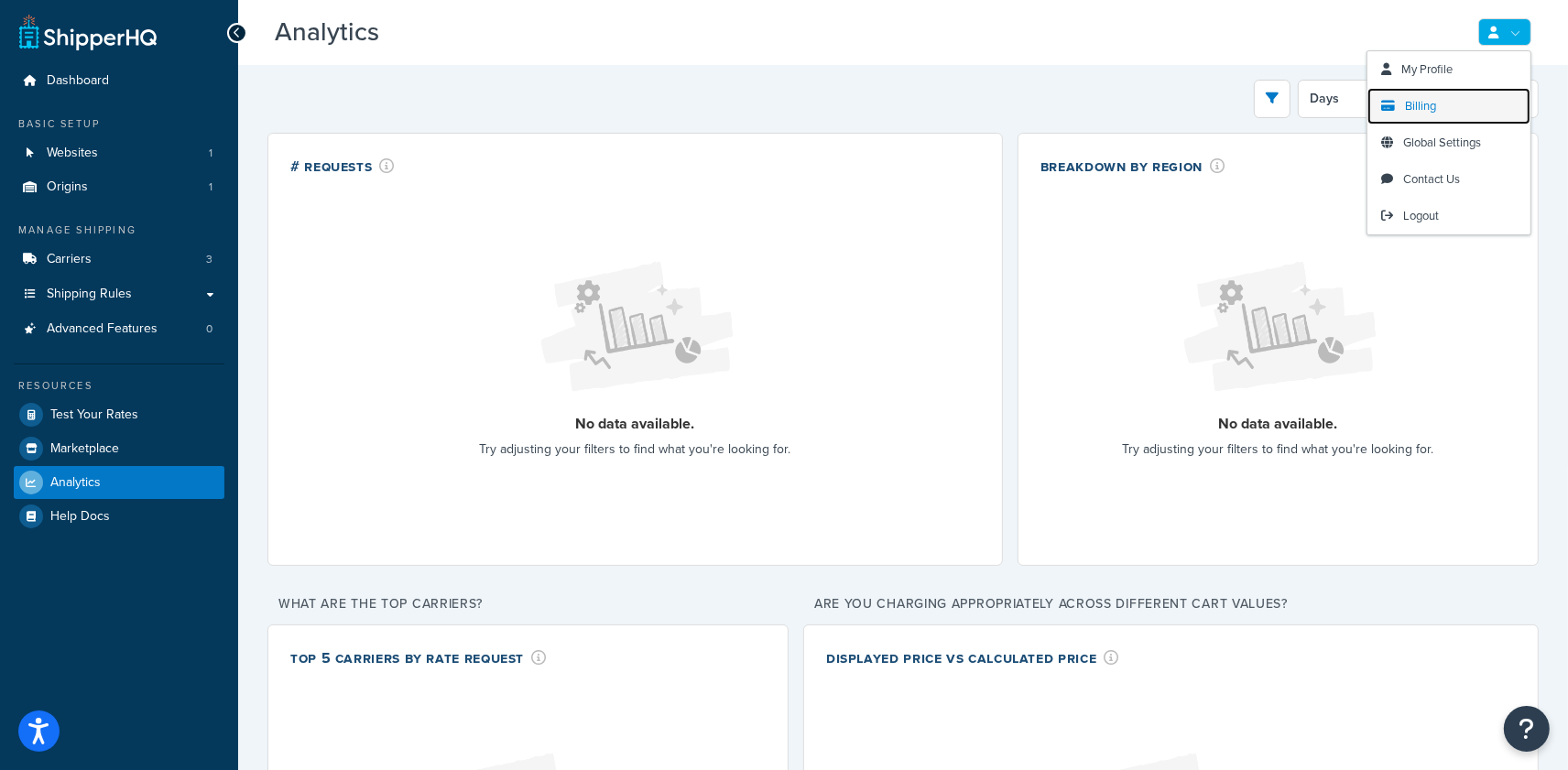
click at [1443, 96] on link "Billing" at bounding box center [1449, 106] width 163 height 37
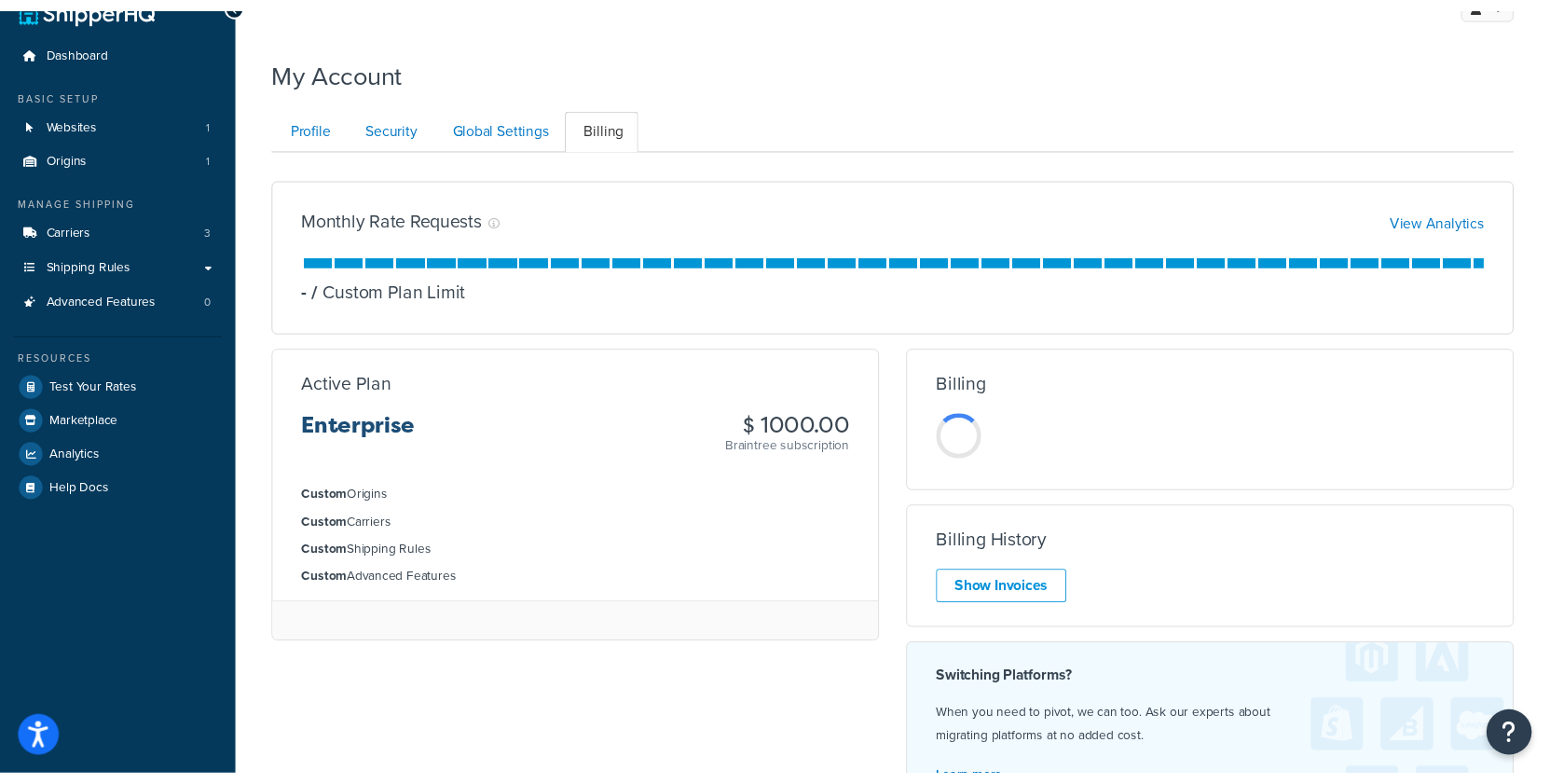
scroll to position [69, 0]
